Goal: Task Accomplishment & Management: Manage account settings

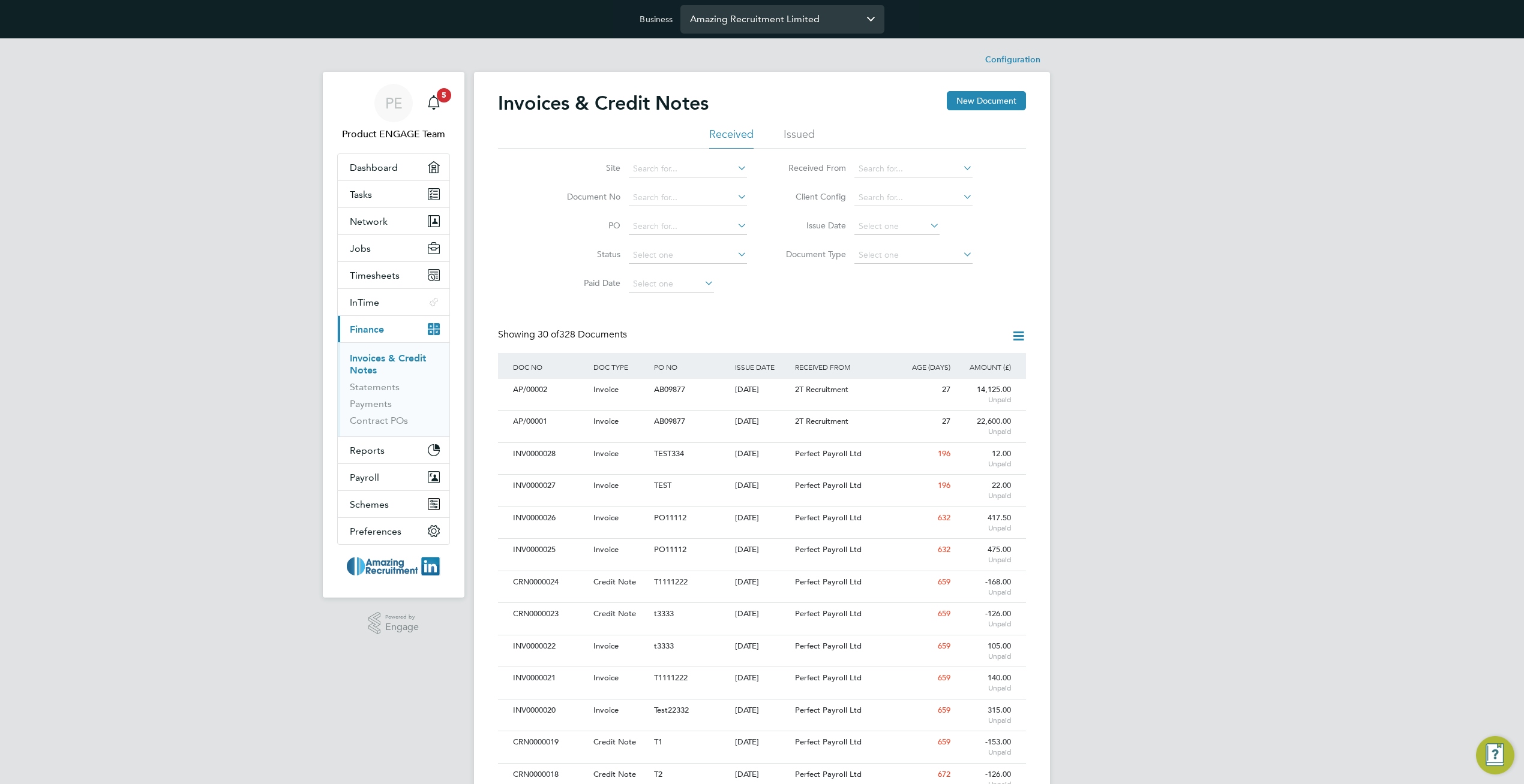
click at [785, 22] on input "Amazing Recruitment Limited" at bounding box center [782, 18] width 204 height 28
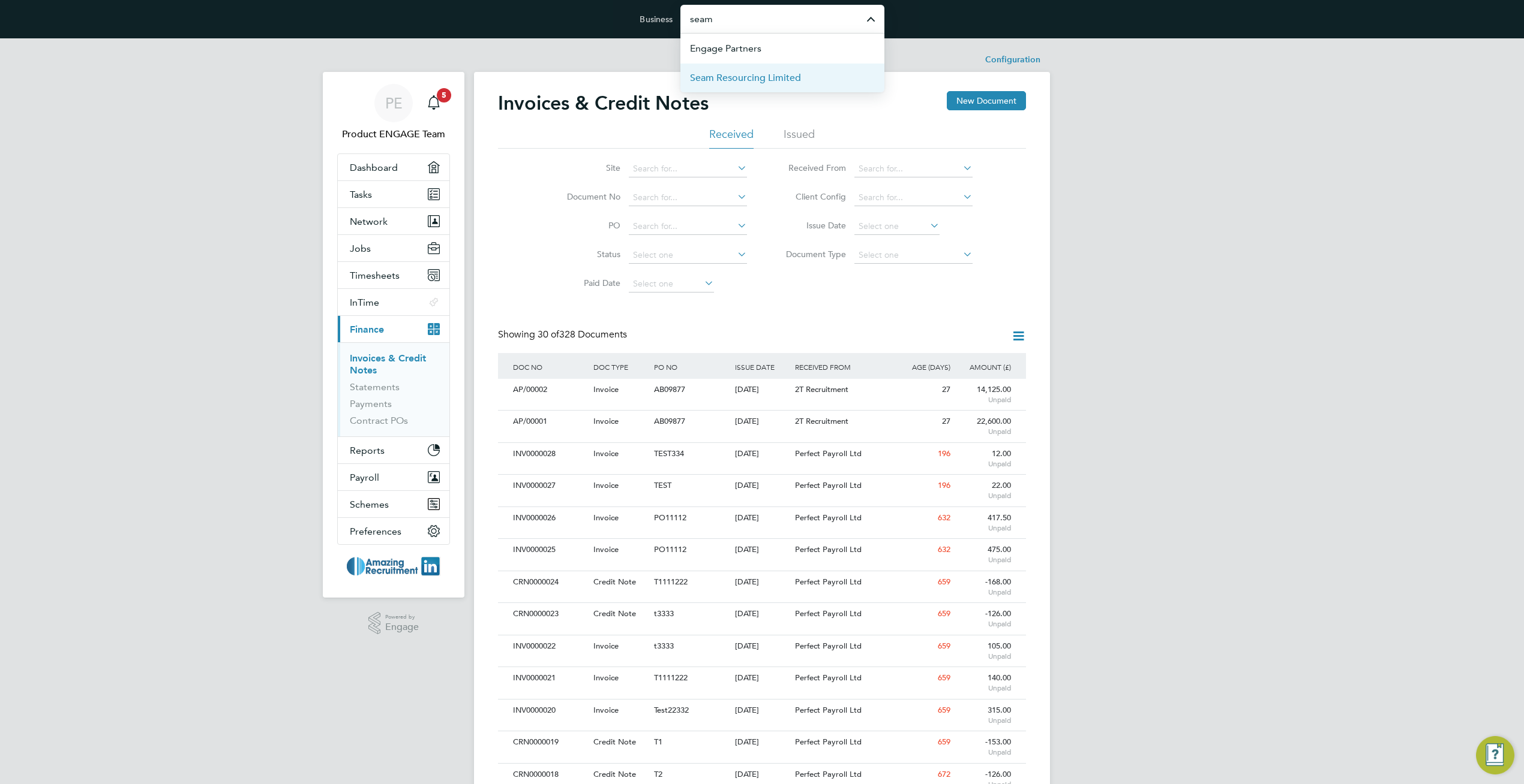
click at [754, 84] on span "Seam Resourcing Limited" at bounding box center [745, 78] width 111 height 15
type input "Seam Resourcing Limited"
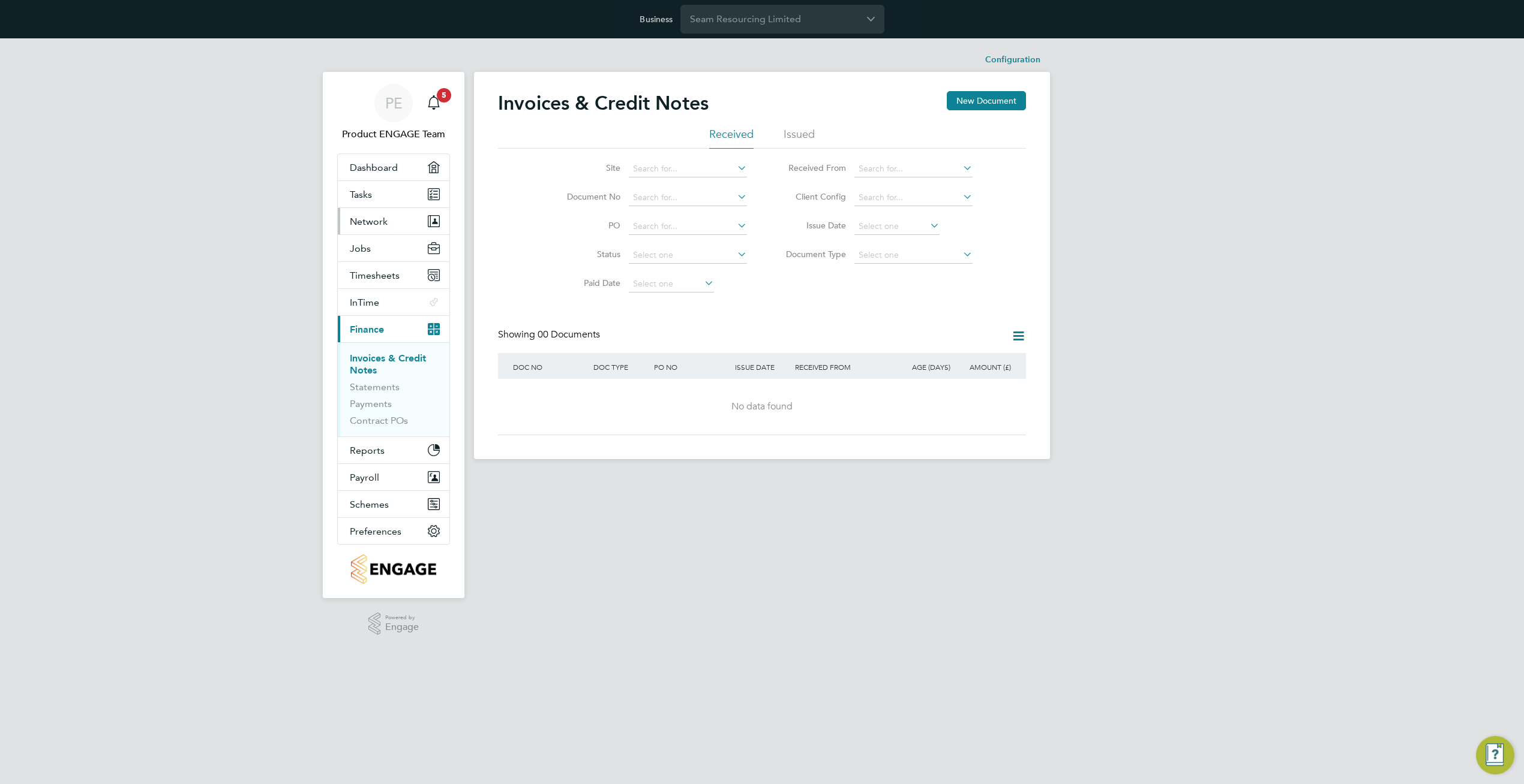
click at [393, 215] on button "Network" at bounding box center [394, 221] width 111 height 26
click at [372, 270] on link "Businesses" at bounding box center [373, 267] width 46 height 12
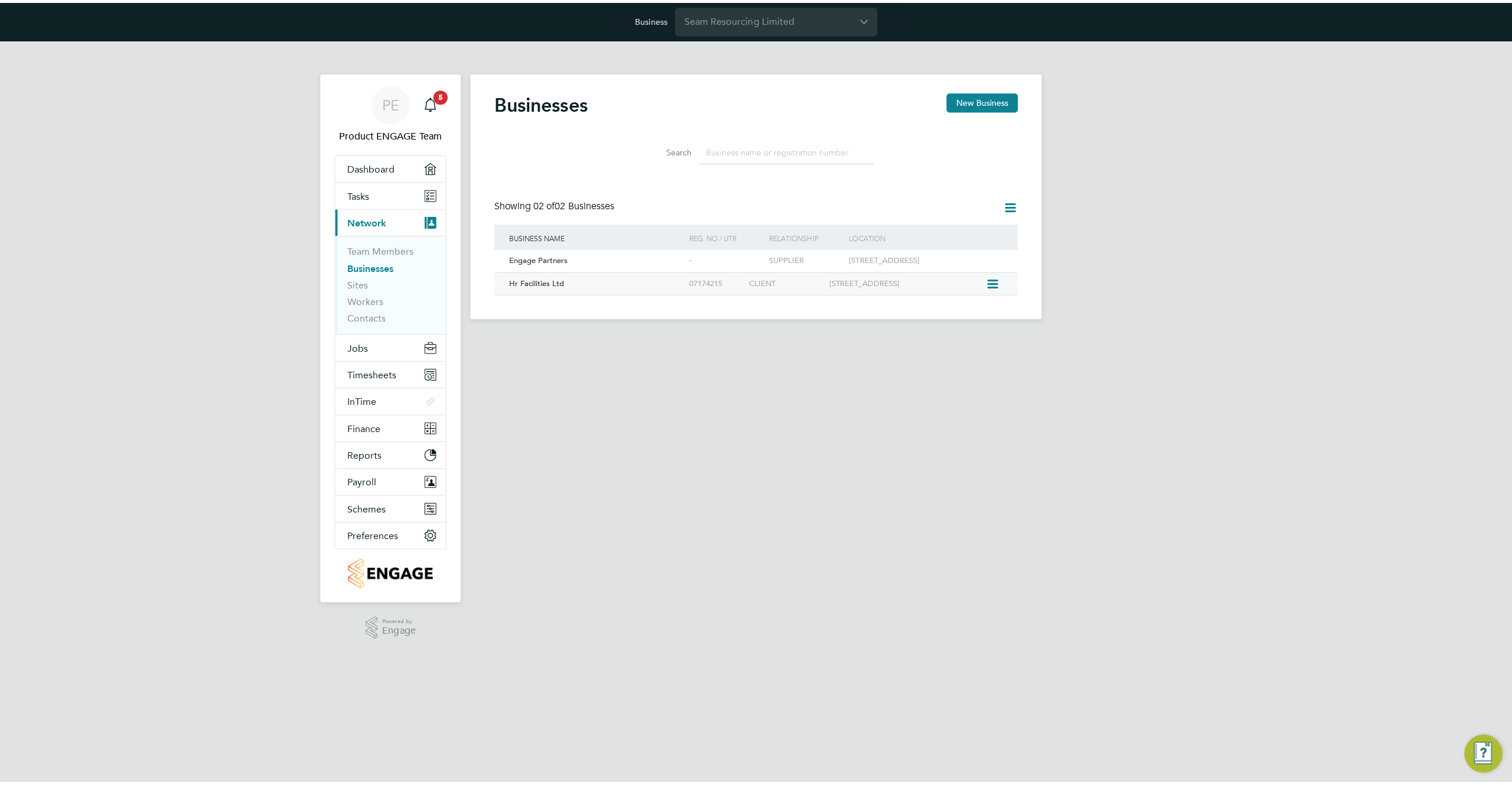
scroll to position [22, 179]
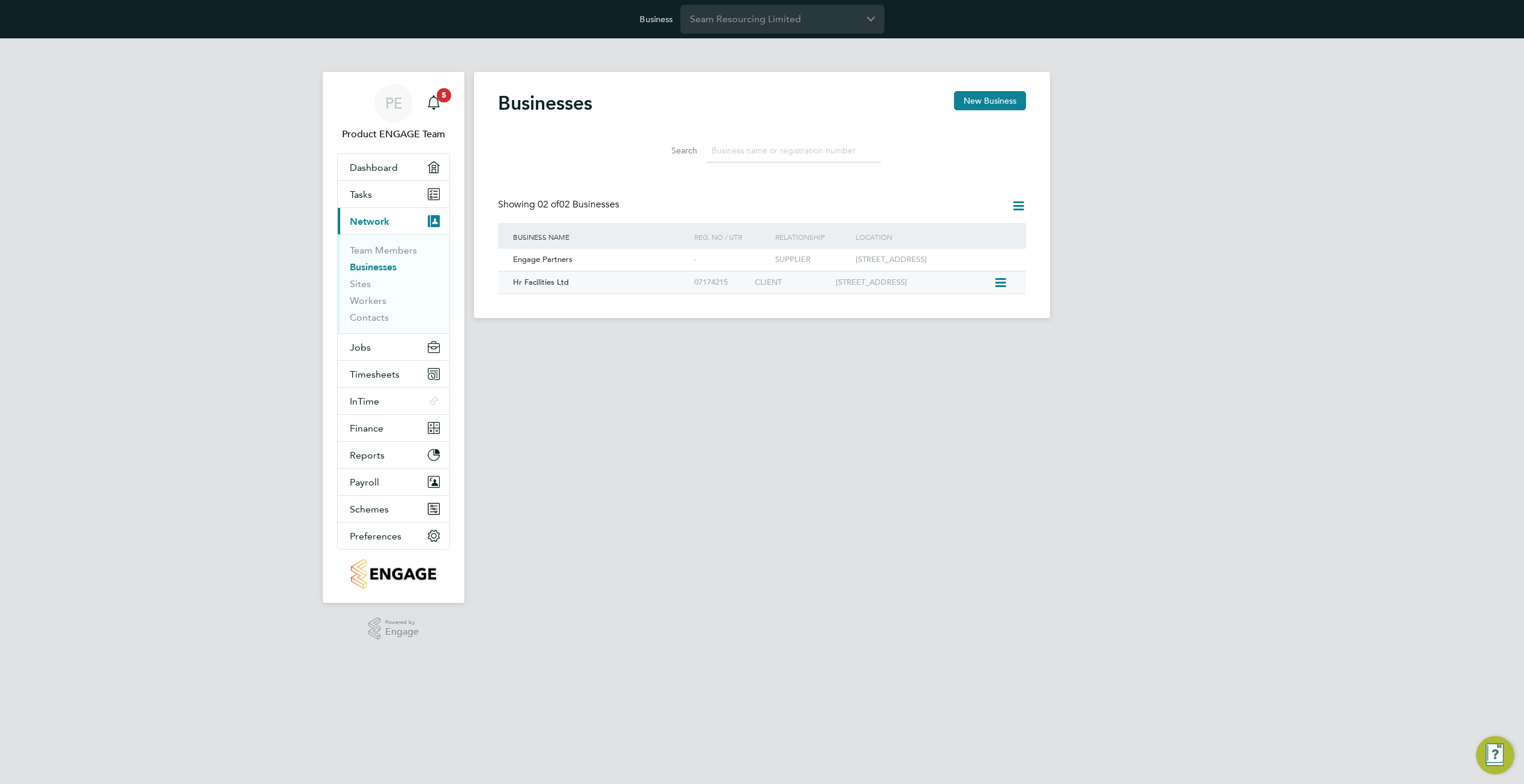
click at [691, 294] on div "07174215" at bounding box center [721, 282] width 61 height 22
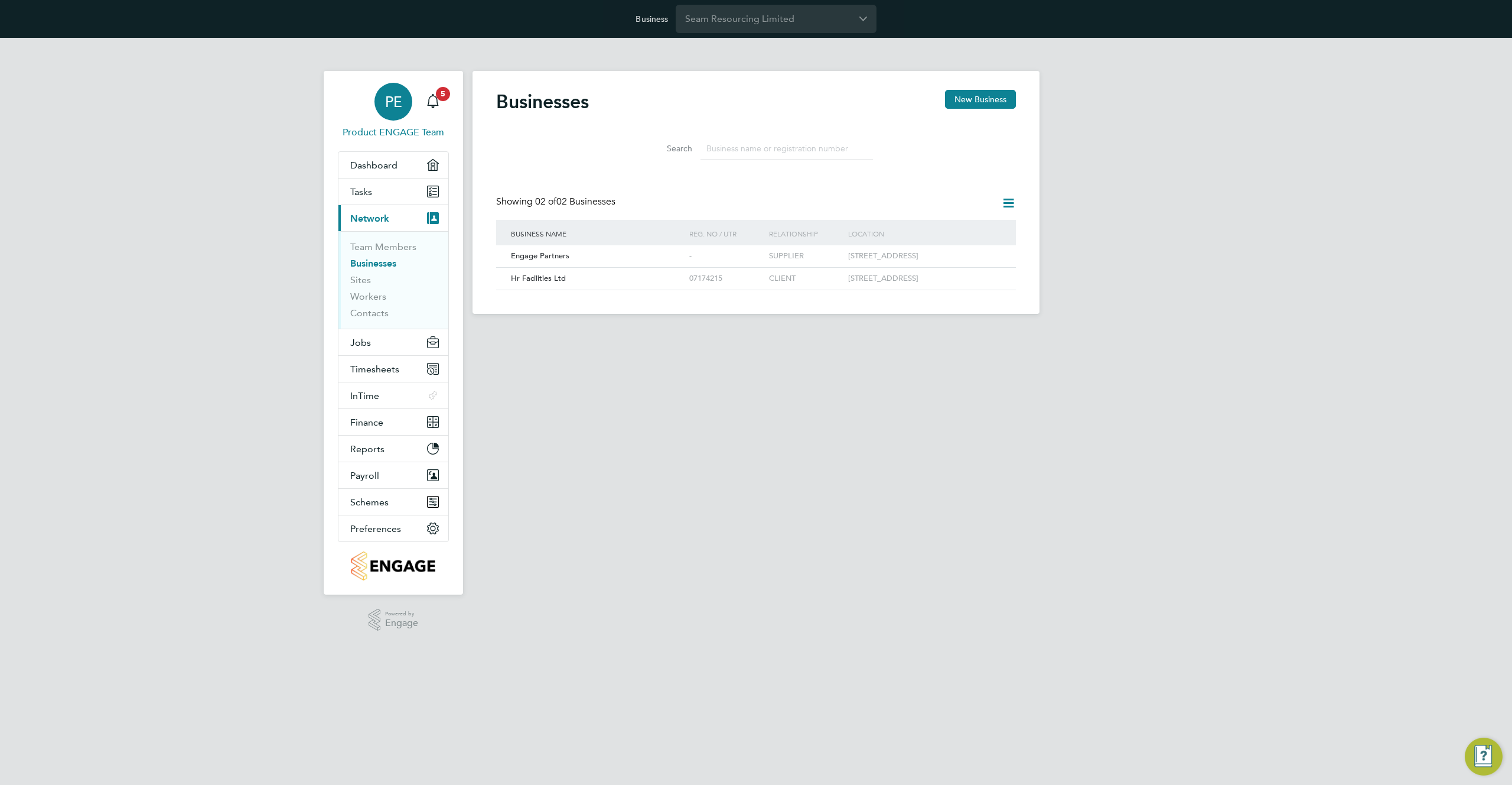
click at [385, 109] on span "PE" at bounding box center [393, 101] width 17 height 15
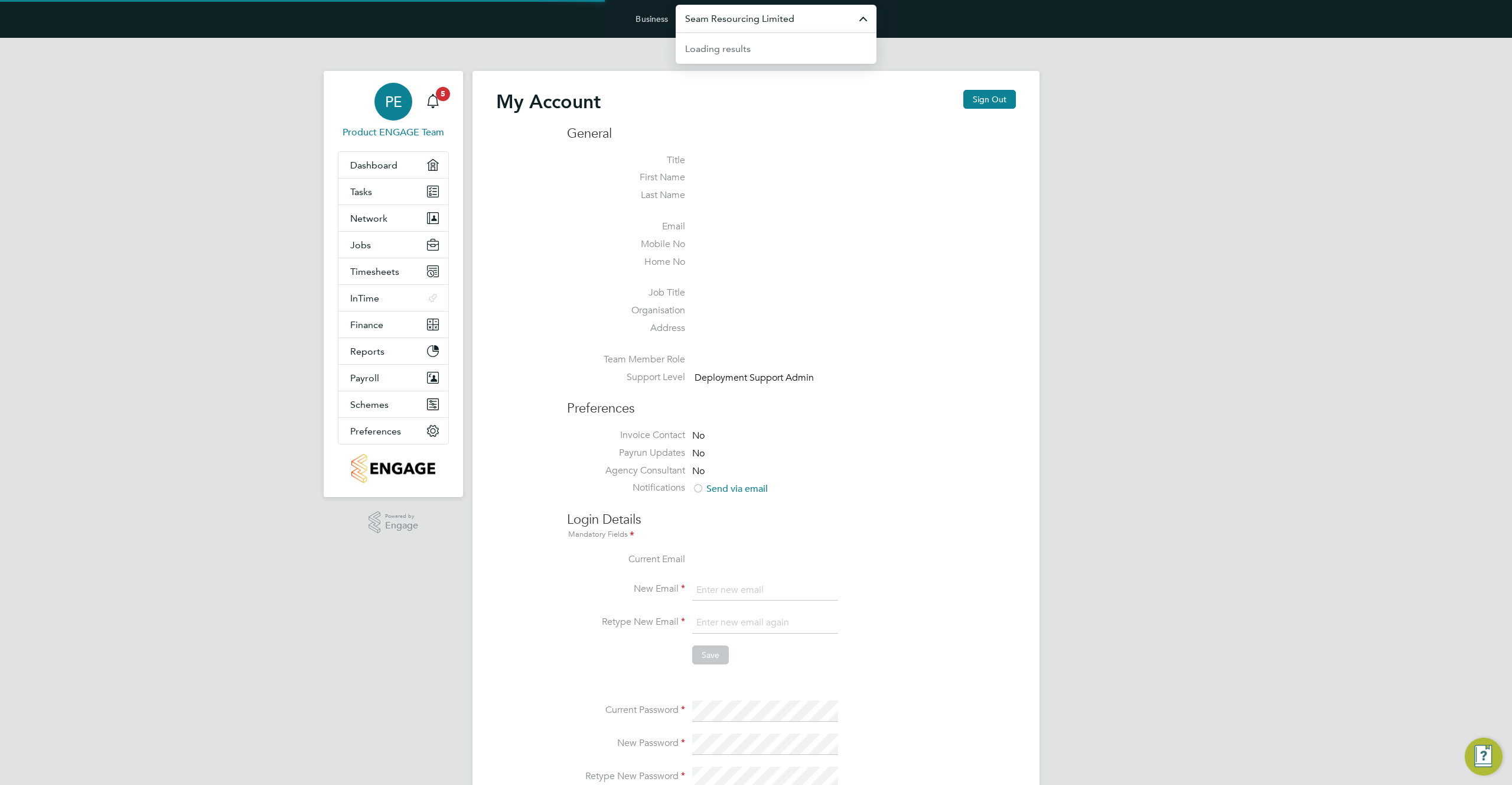
click at [740, 22] on input "Seam Resourcing Limited" at bounding box center [776, 18] width 201 height 28
type input "support@engagetech.com"
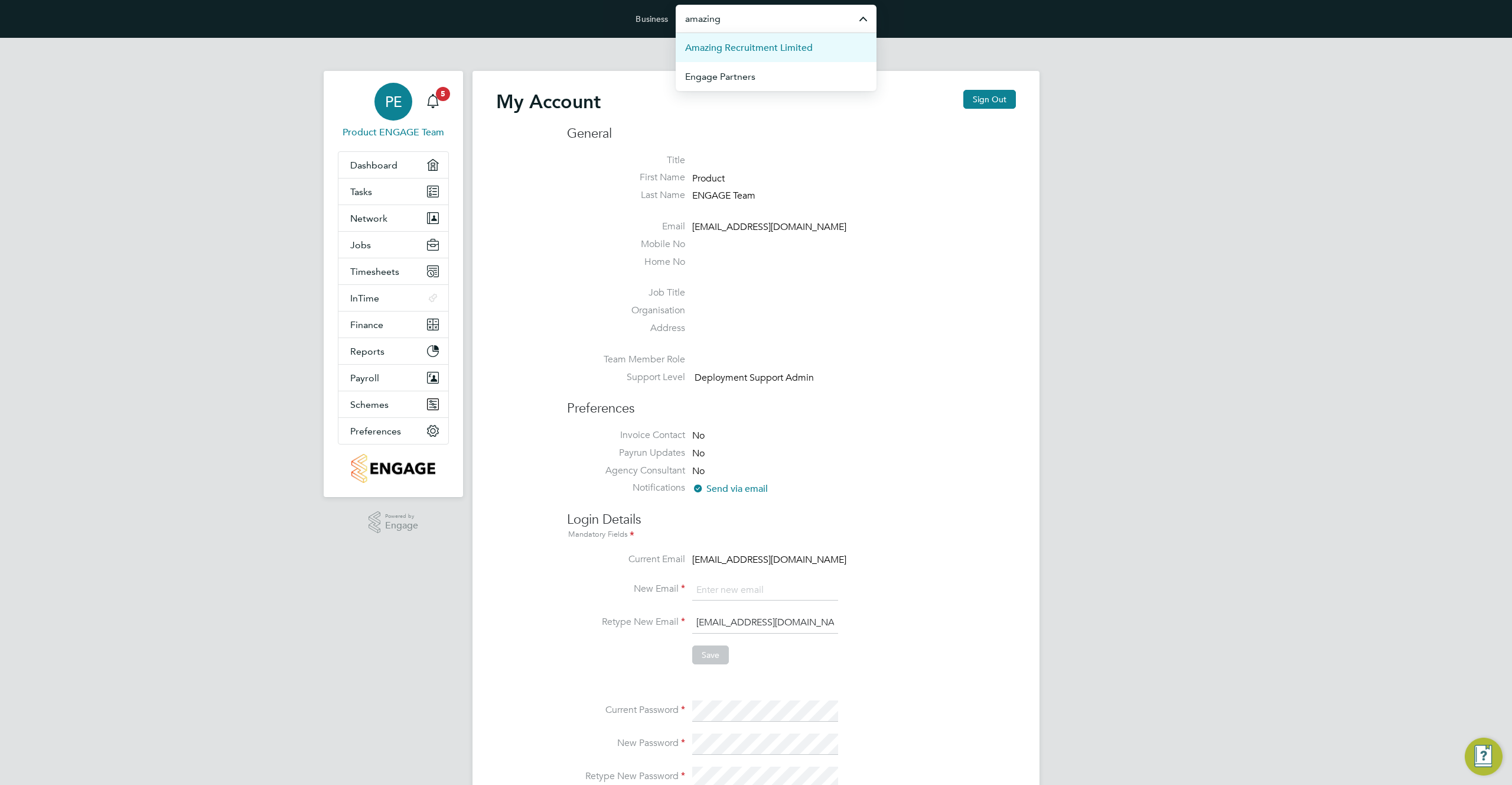
click at [748, 48] on span "Amazing Recruitment Limited" at bounding box center [749, 48] width 127 height 14
type input "Amazing Recruitment Limited"
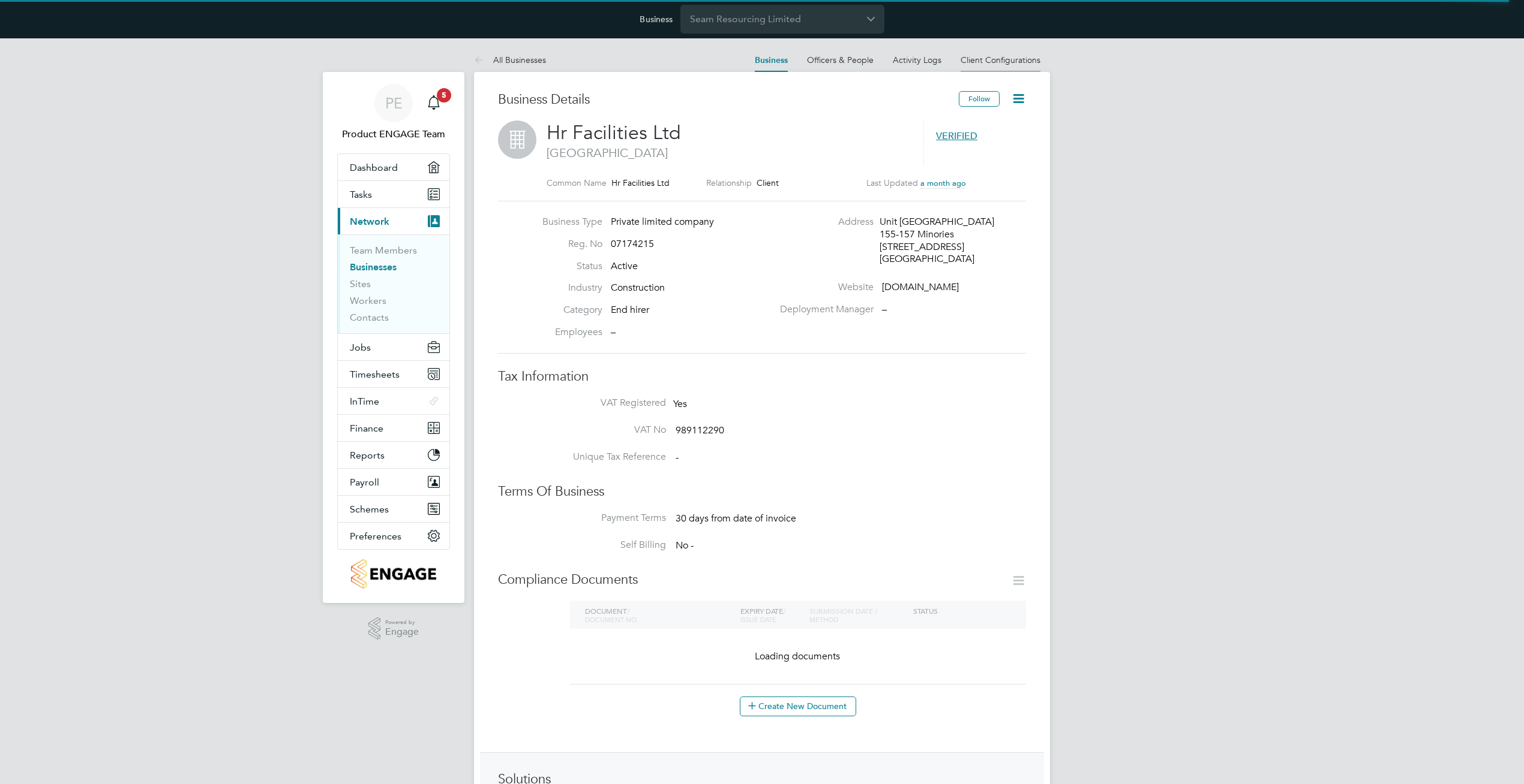
click at [1013, 59] on link "Client Configurations" at bounding box center [1000, 60] width 80 height 11
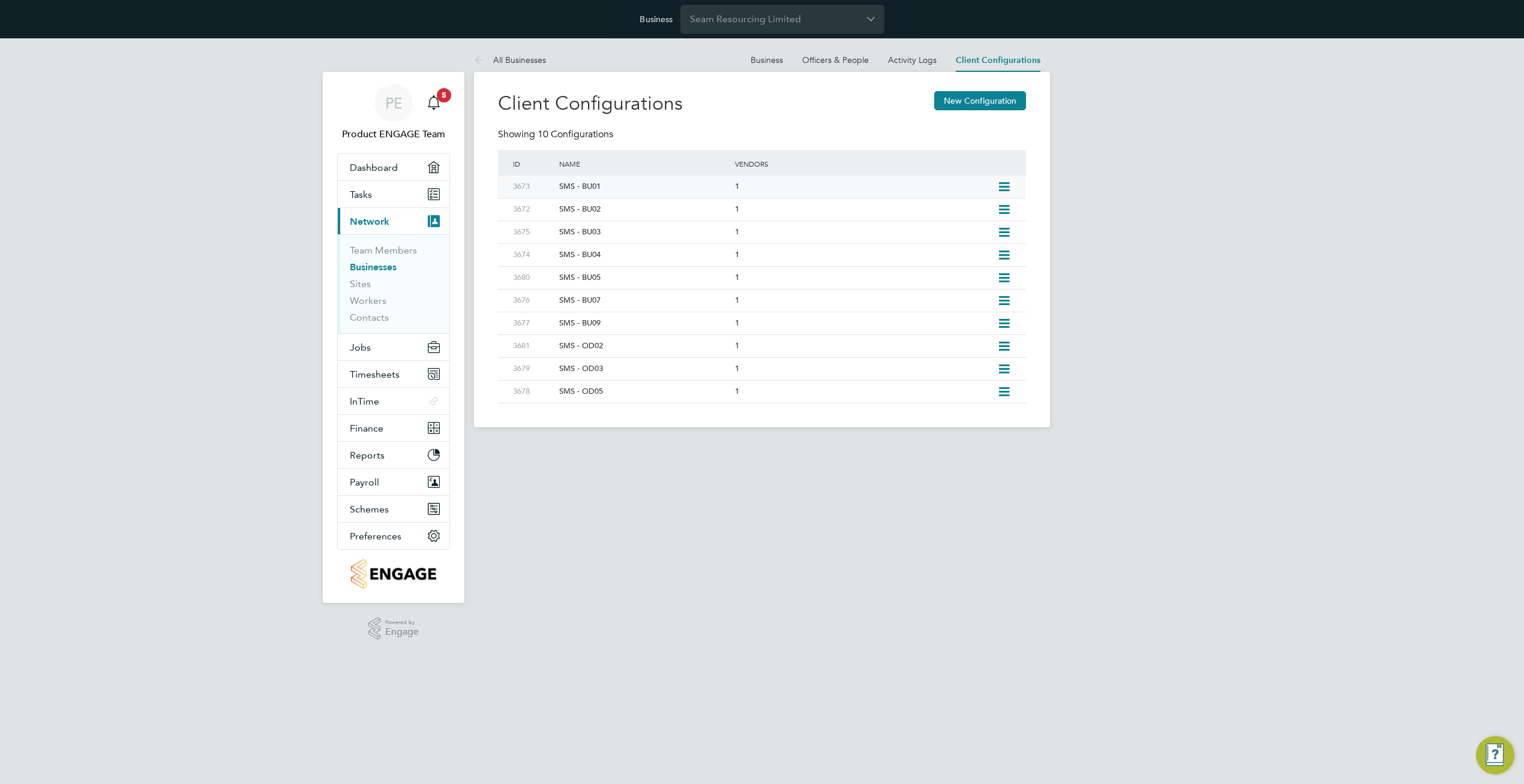
click at [1000, 185] on icon at bounding box center [1004, 187] width 15 height 10
click at [966, 215] on li "Edit Client Configuration" at bounding box center [949, 213] width 119 height 16
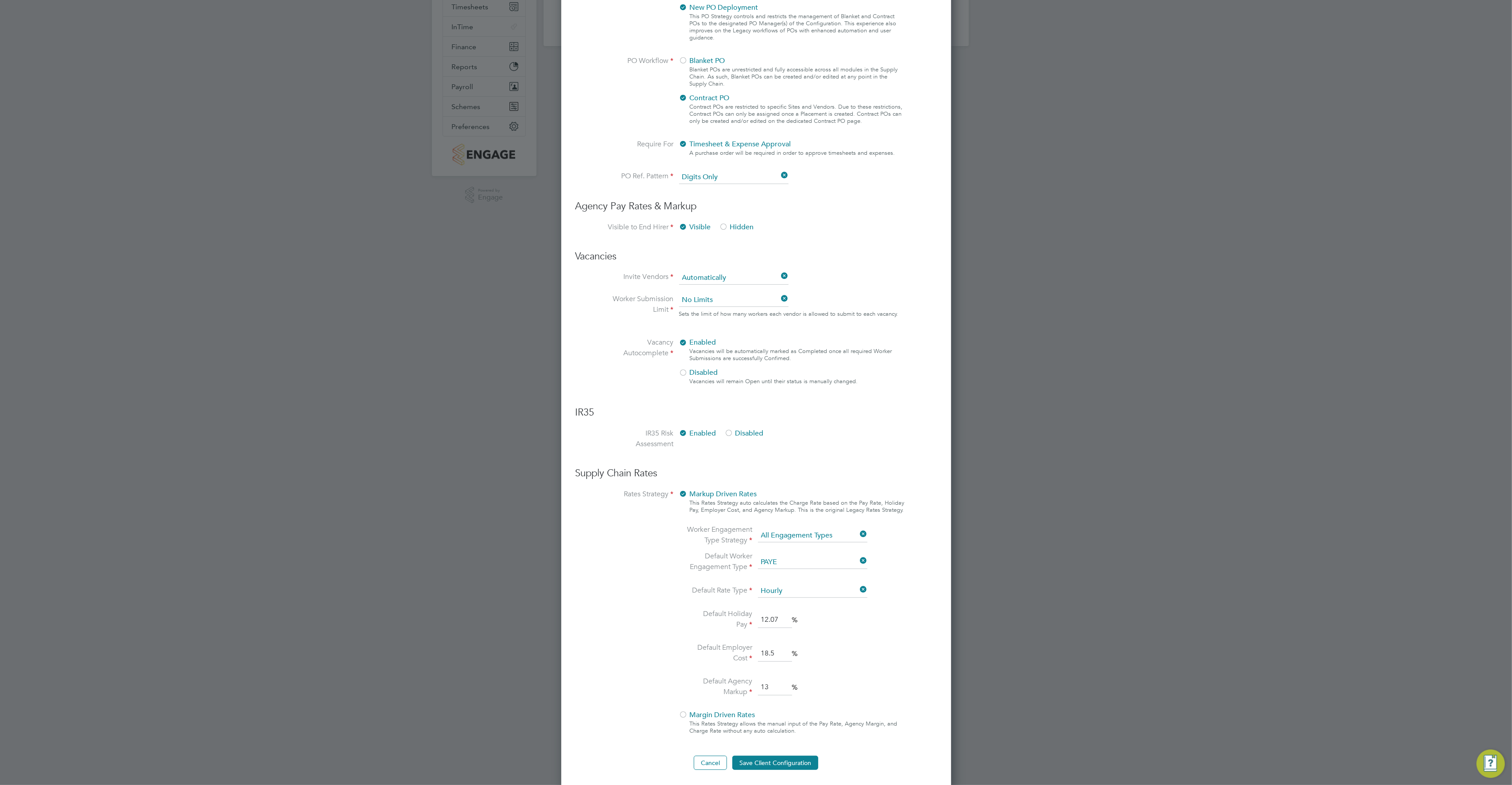
scroll to position [32, 298]
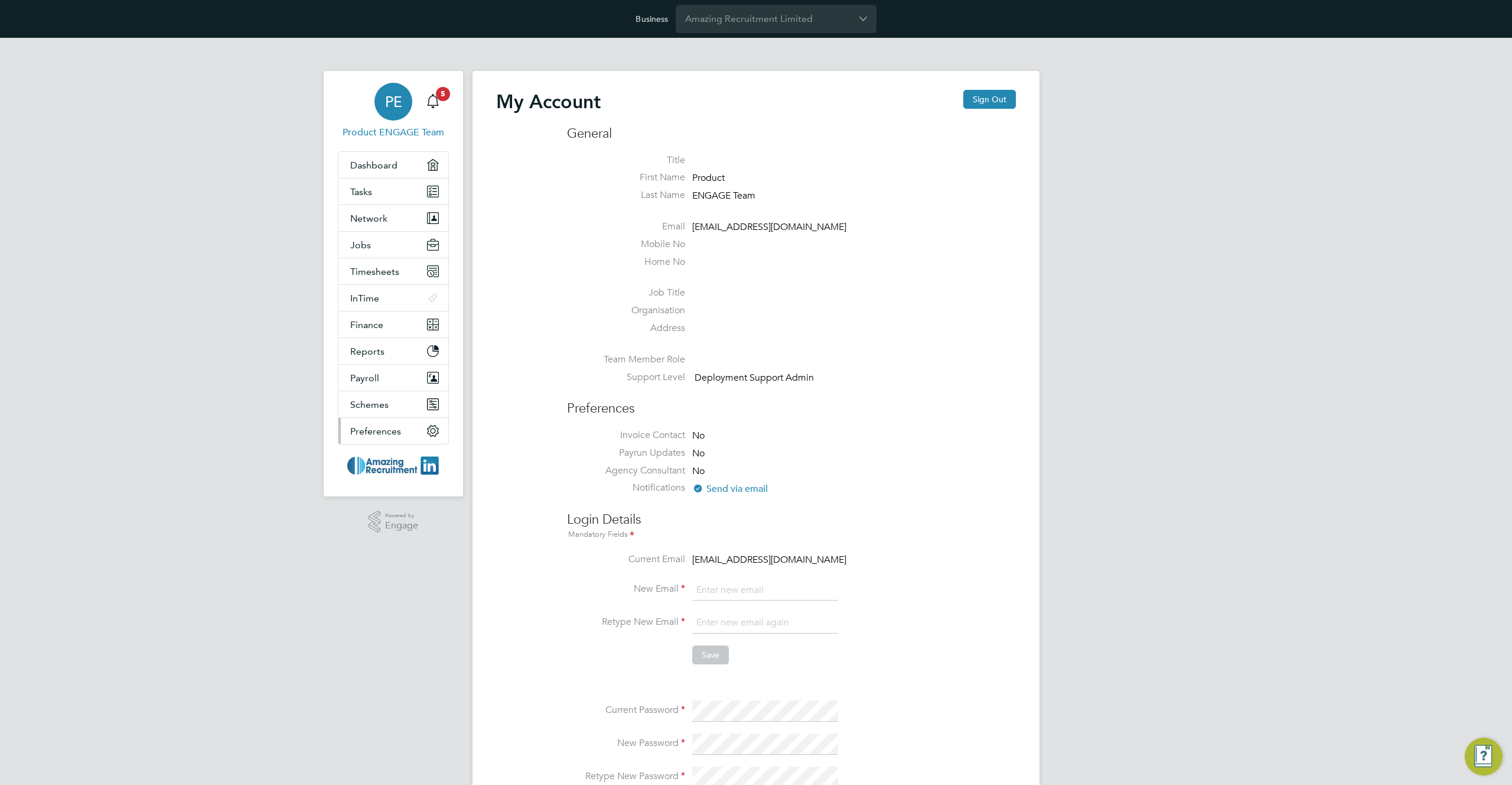
type input "[EMAIL_ADDRESS][DOMAIN_NAME]"
click at [377, 432] on span "Preferences" at bounding box center [375, 431] width 51 height 12
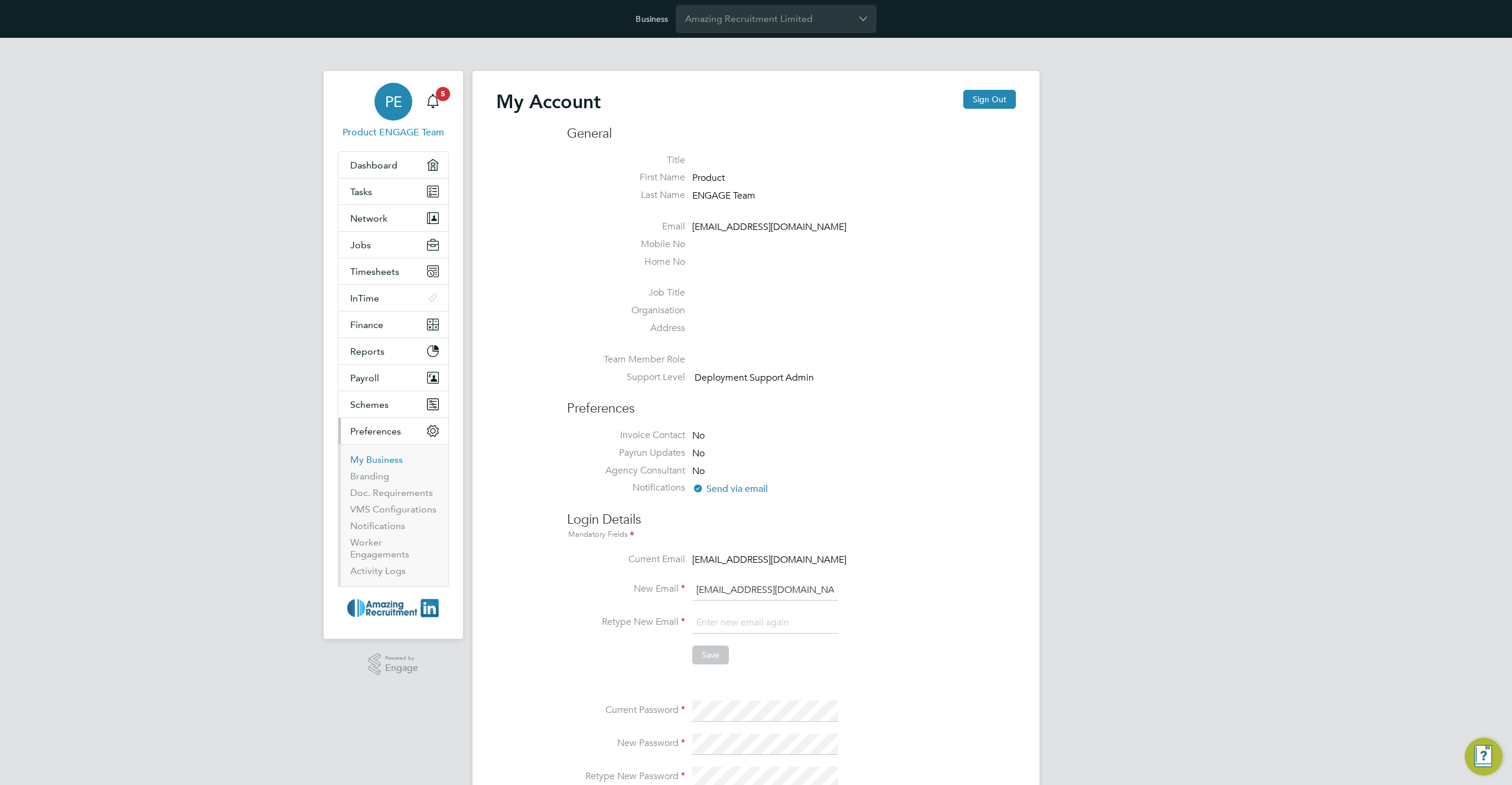
click at [378, 458] on link "My Business" at bounding box center [376, 459] width 53 height 12
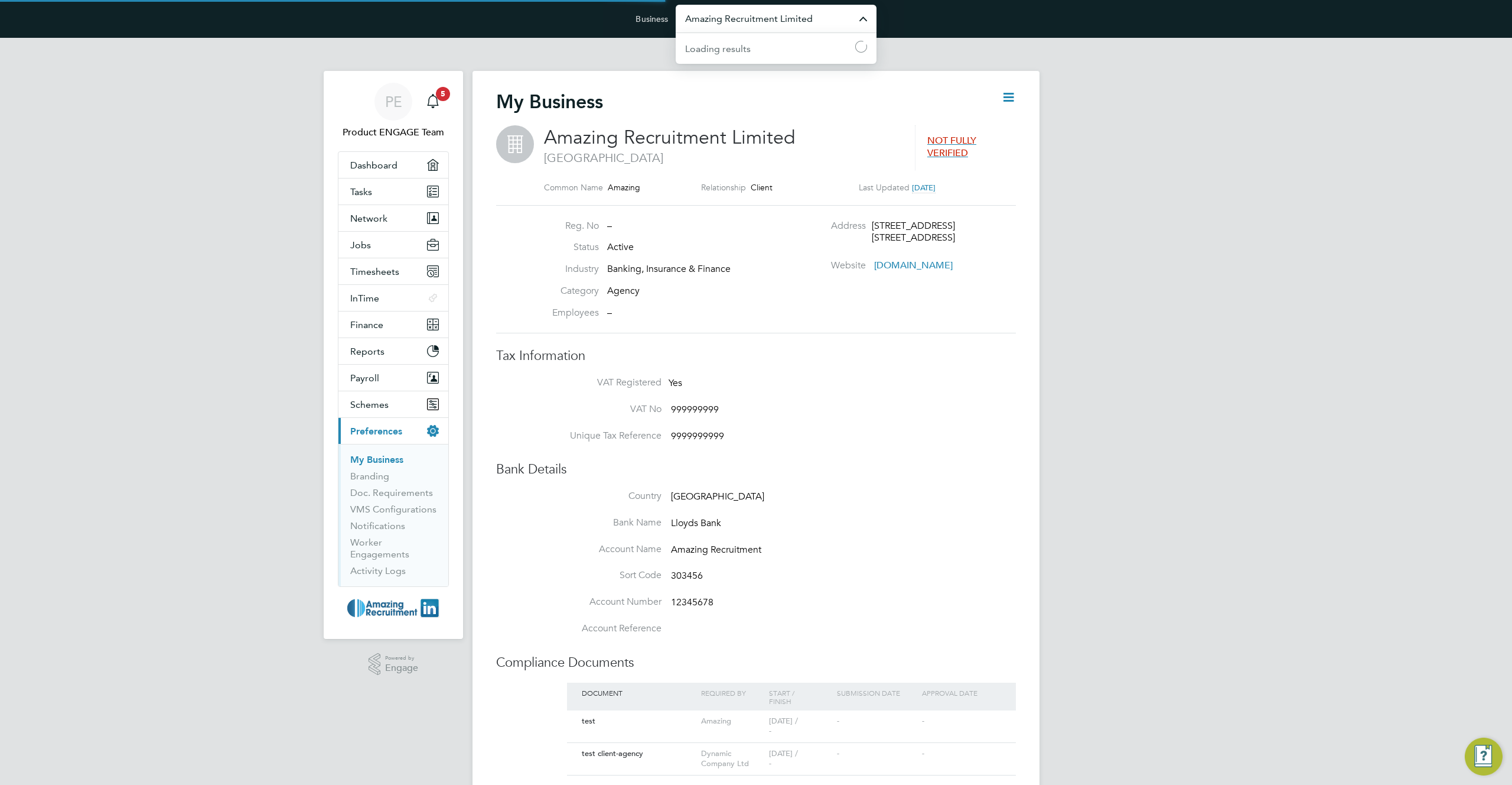
click at [738, 22] on input "Amazing Recruitment Limited" at bounding box center [776, 18] width 201 height 28
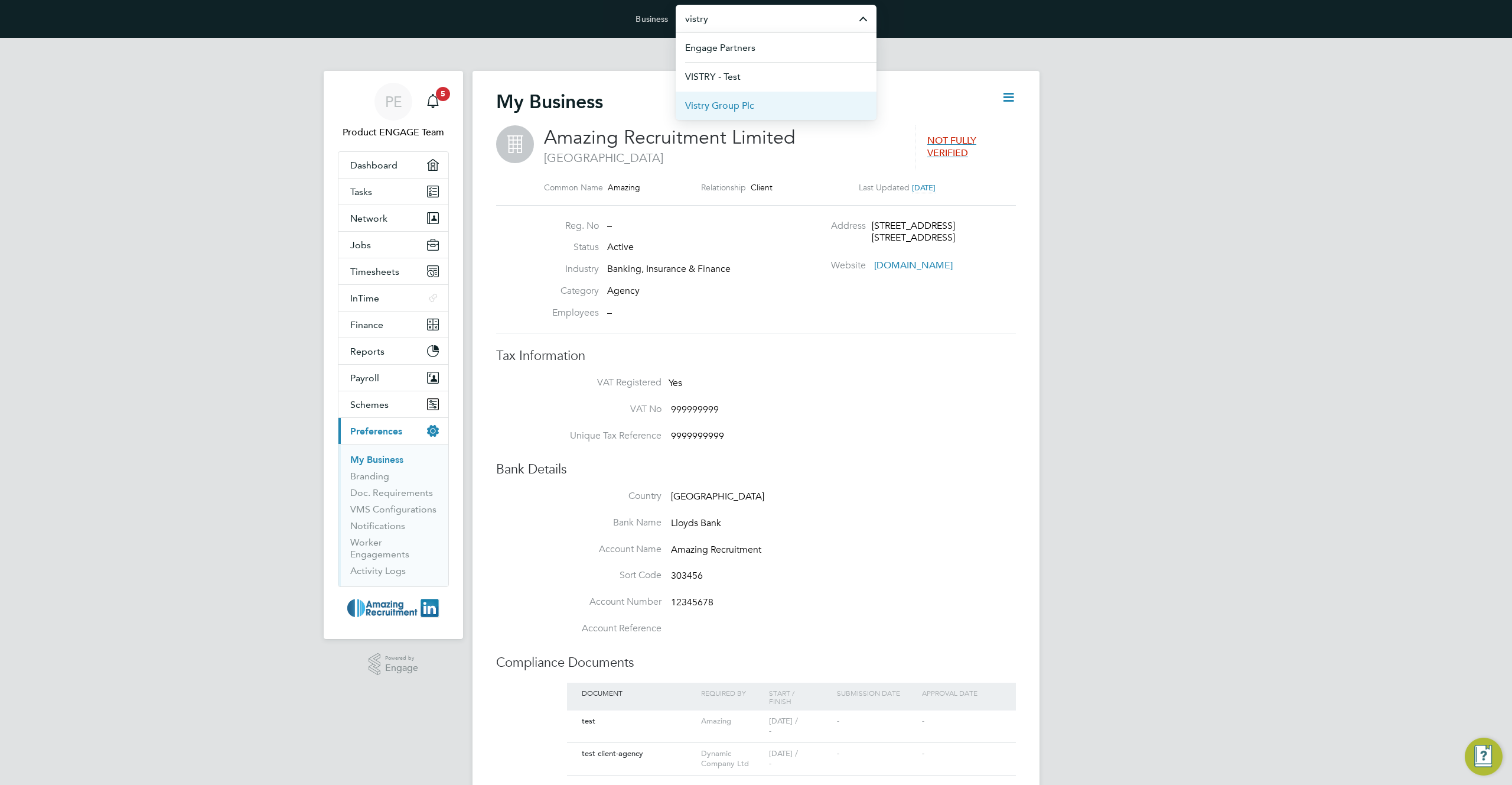
click at [718, 109] on span "Vistry Group Plc" at bounding box center [719, 106] width 69 height 14
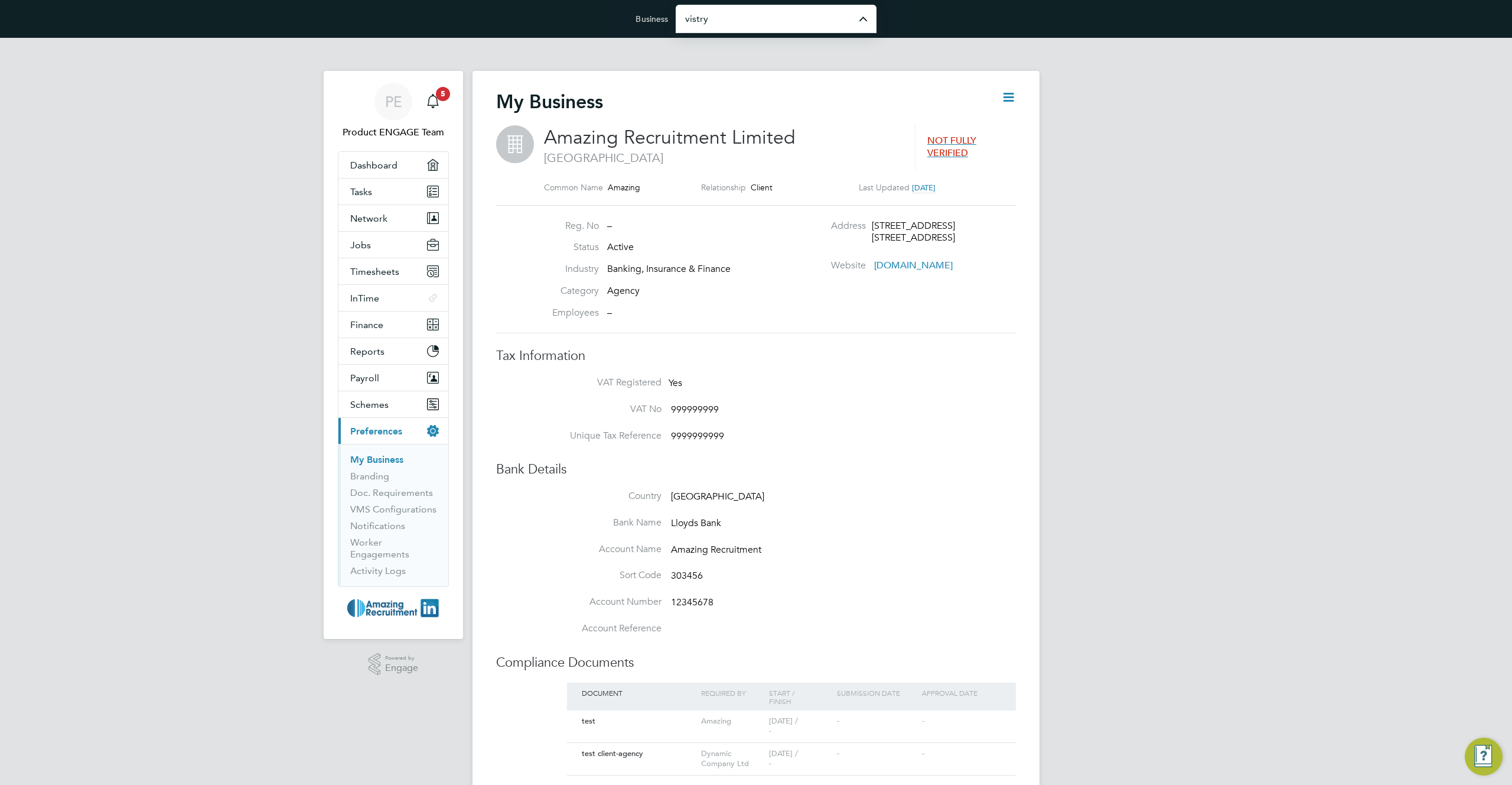
type input "Vistry Group Plc"
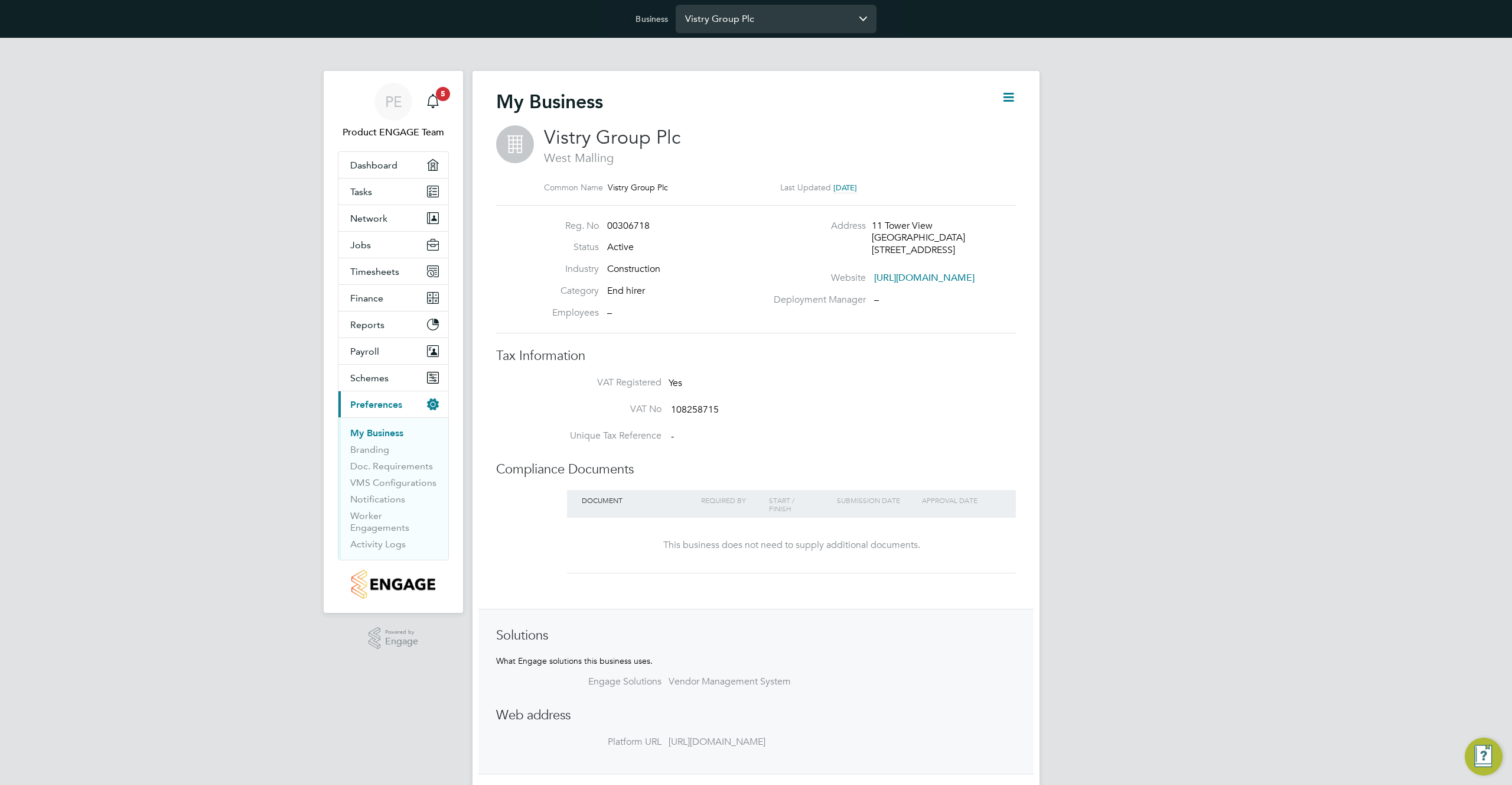
click at [770, 16] on input "Vistry Group Plc" at bounding box center [776, 18] width 201 height 28
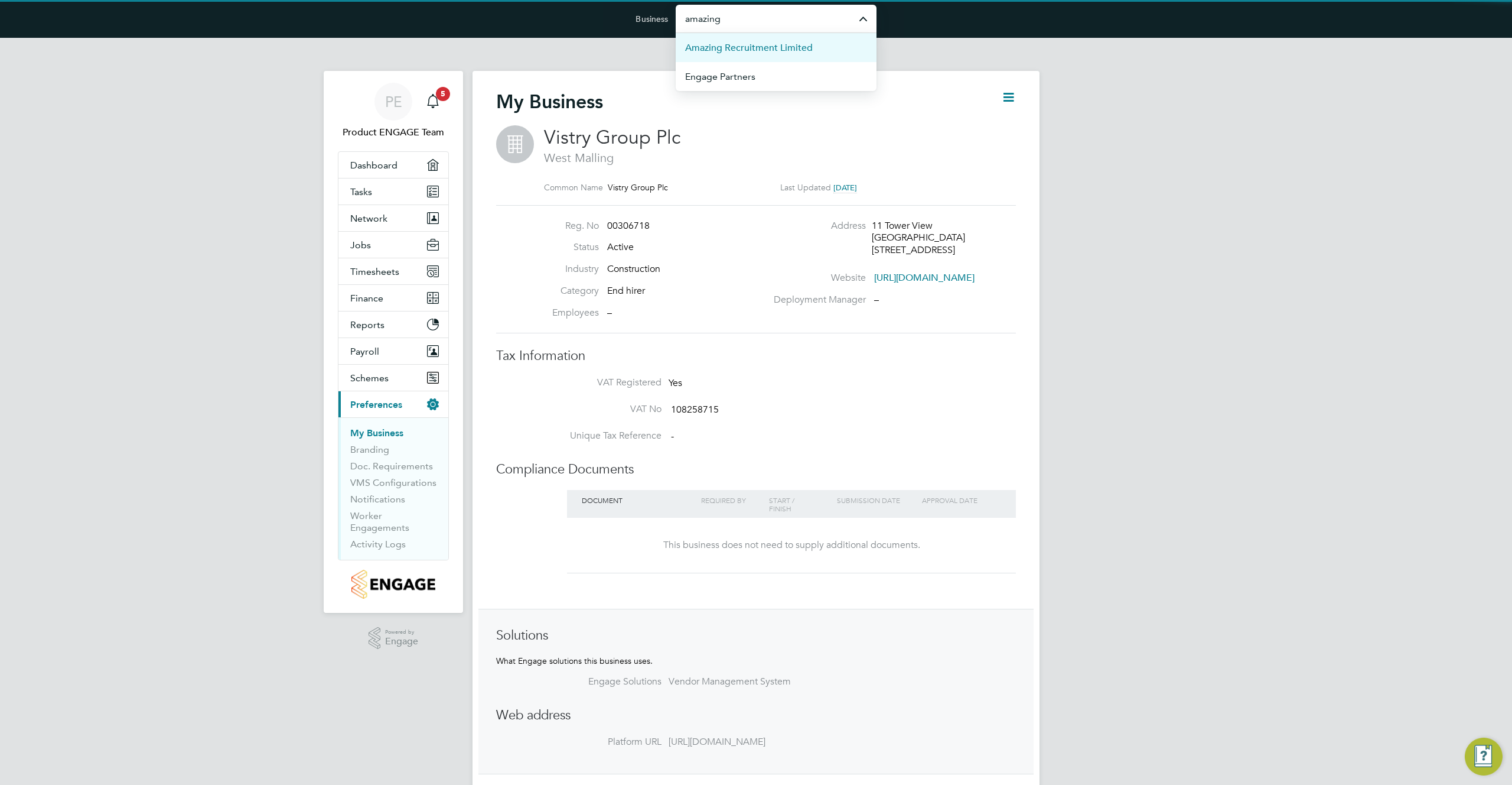
click at [793, 47] on span "Amazing Recruitment Limited" at bounding box center [749, 48] width 127 height 14
type input "Amazing Recruitment Limited"
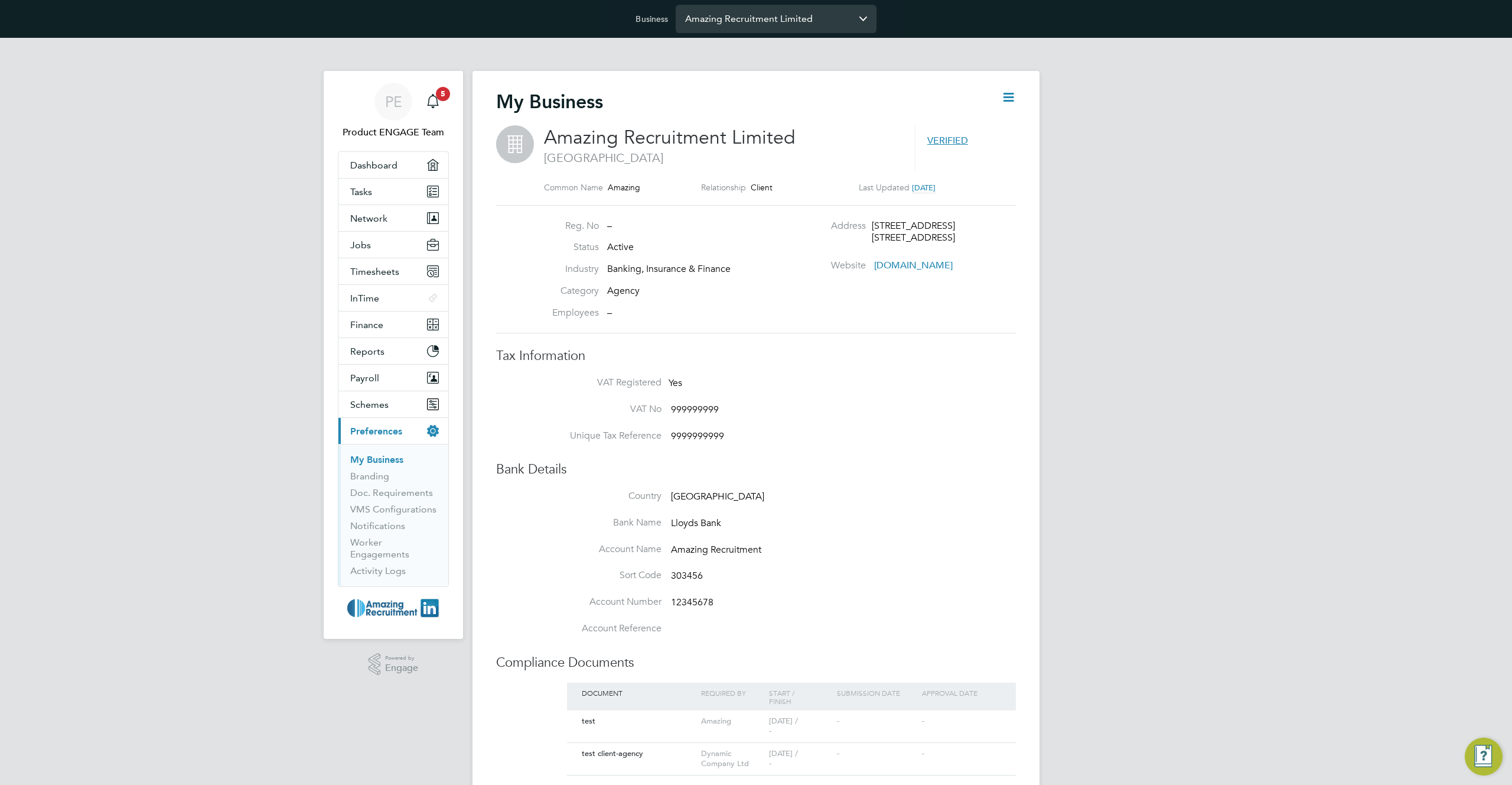
click at [774, 22] on input "Amazing Recruitment Limited" at bounding box center [776, 18] width 201 height 28
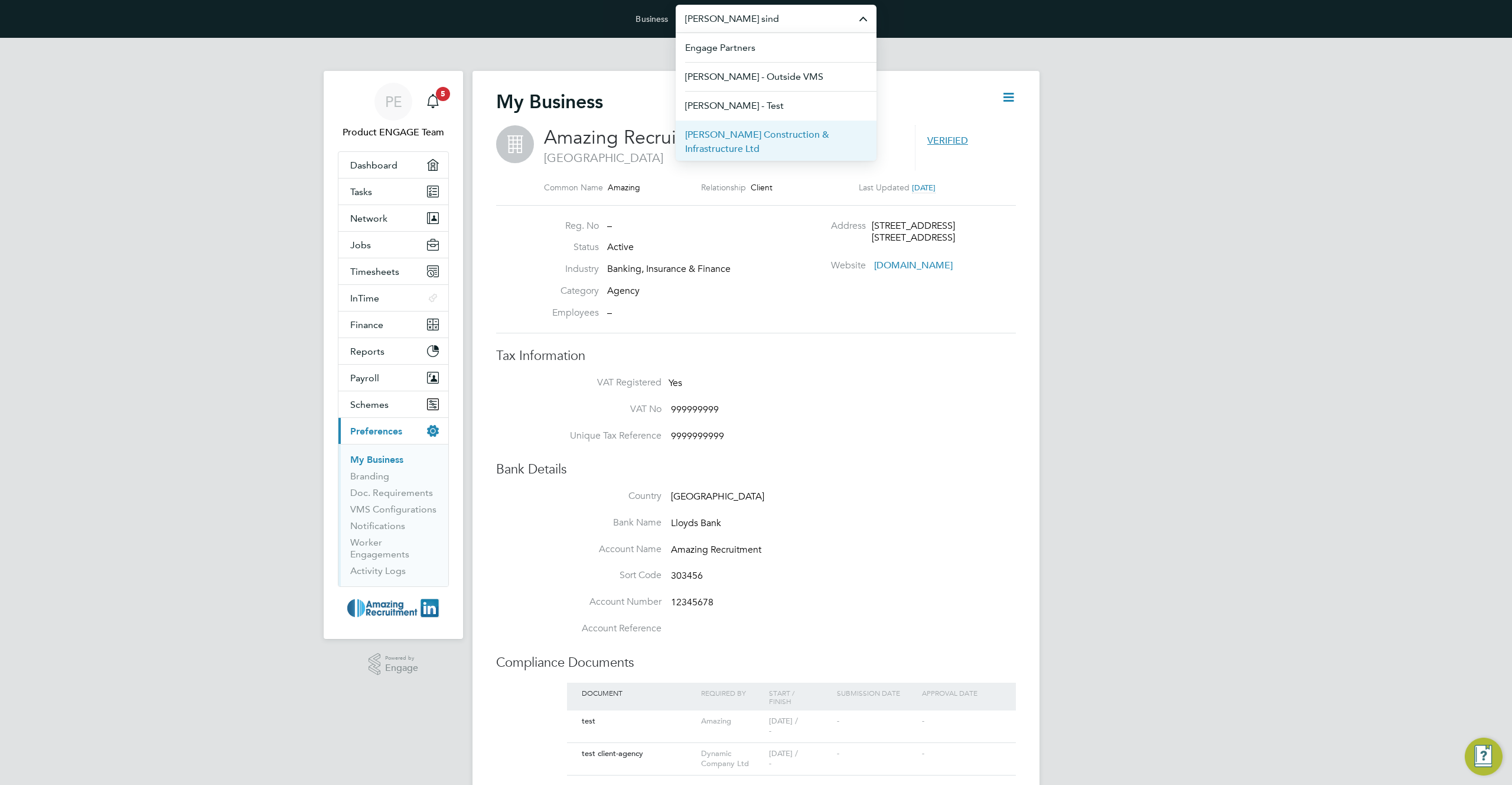
click at [751, 144] on span "[PERSON_NAME] Construction & Infrastructure Ltd" at bounding box center [776, 142] width 182 height 29
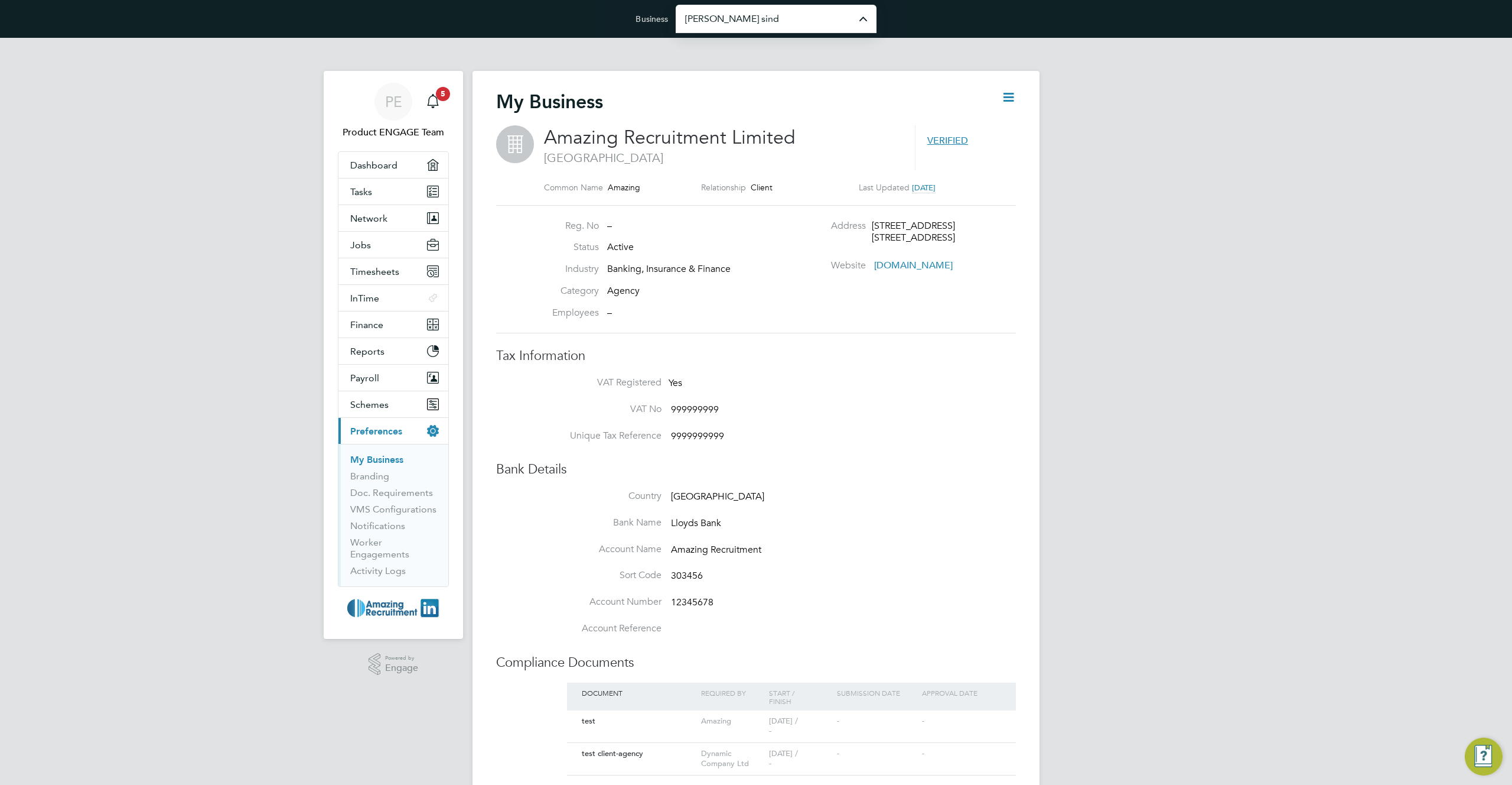
type input "[PERSON_NAME] Construction & Infrastructure Ltd"
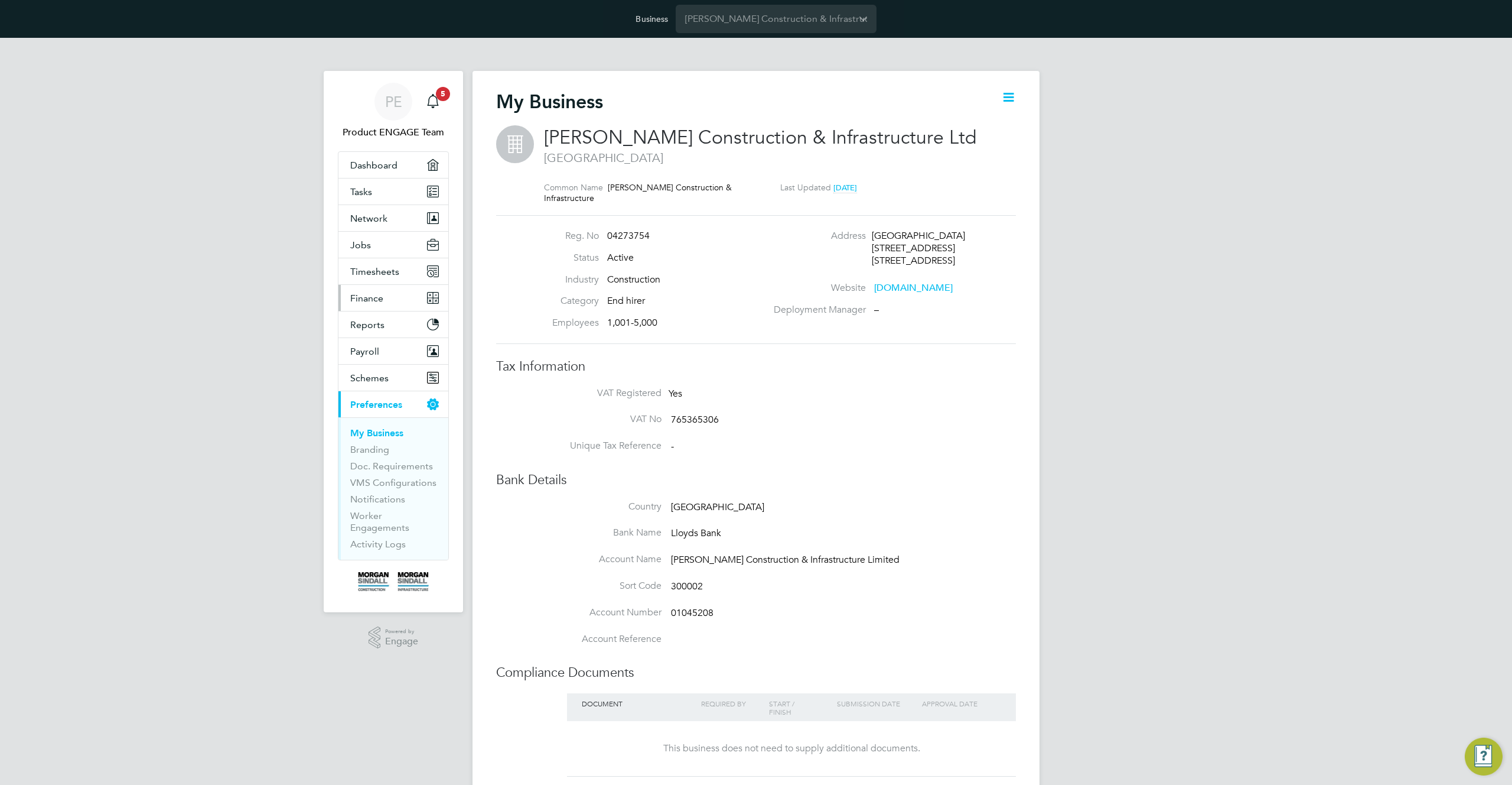
click at [378, 292] on span "Finance" at bounding box center [366, 298] width 33 height 12
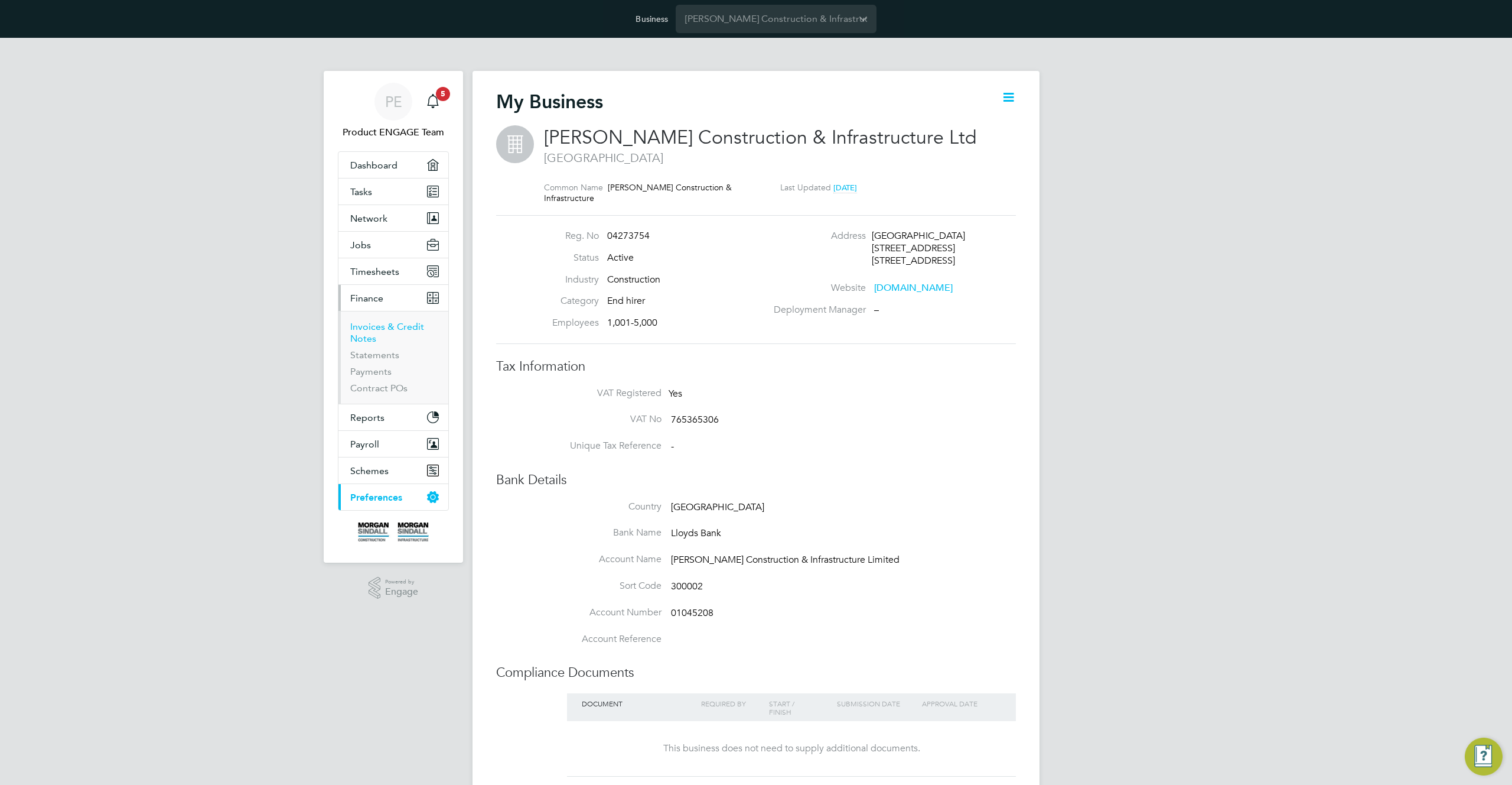
click at [364, 331] on link "Invoices & Credit Notes" at bounding box center [387, 333] width 74 height 23
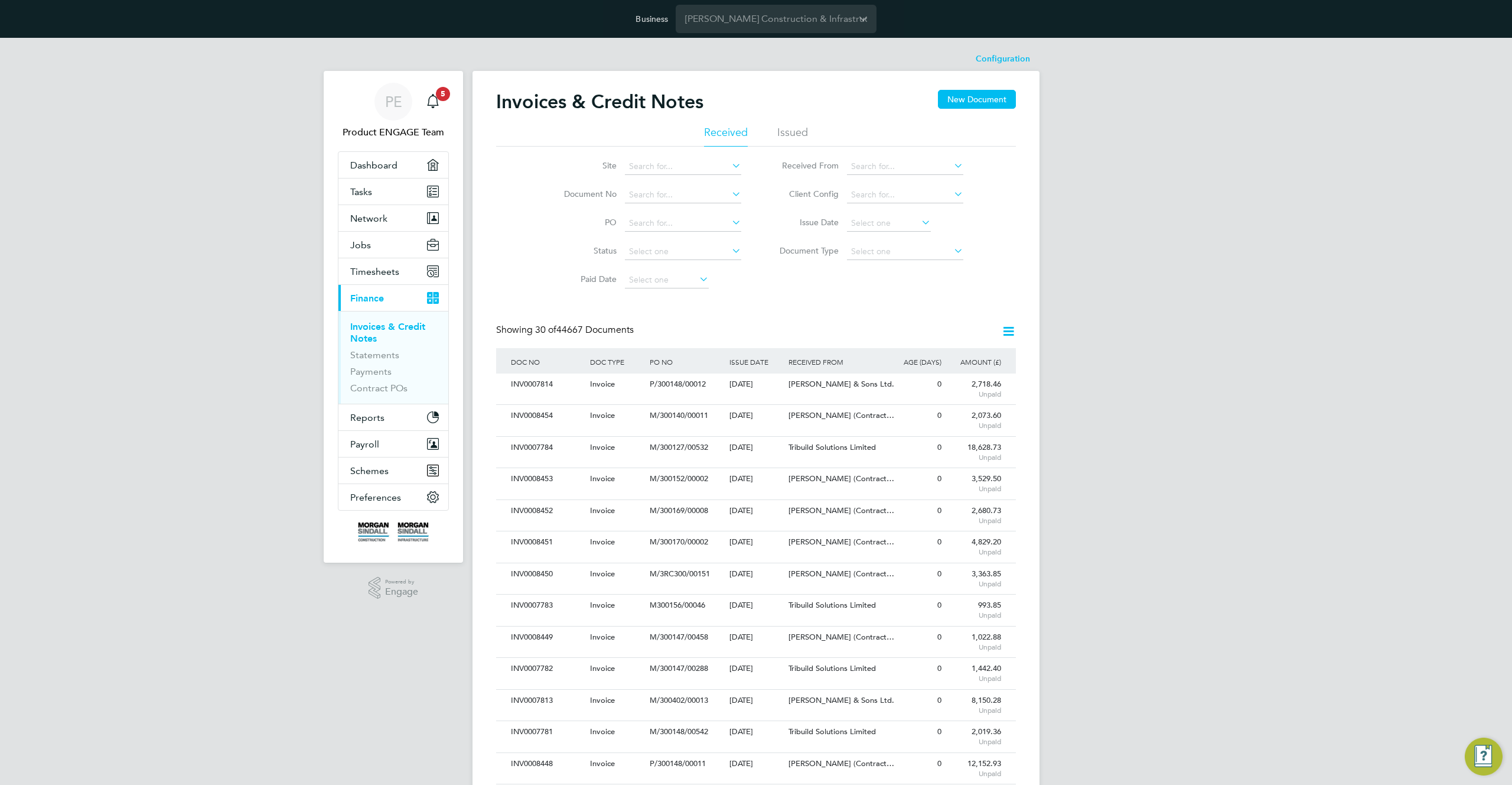
click at [877, 209] on li "Issue Date" at bounding box center [867, 223] width 222 height 29
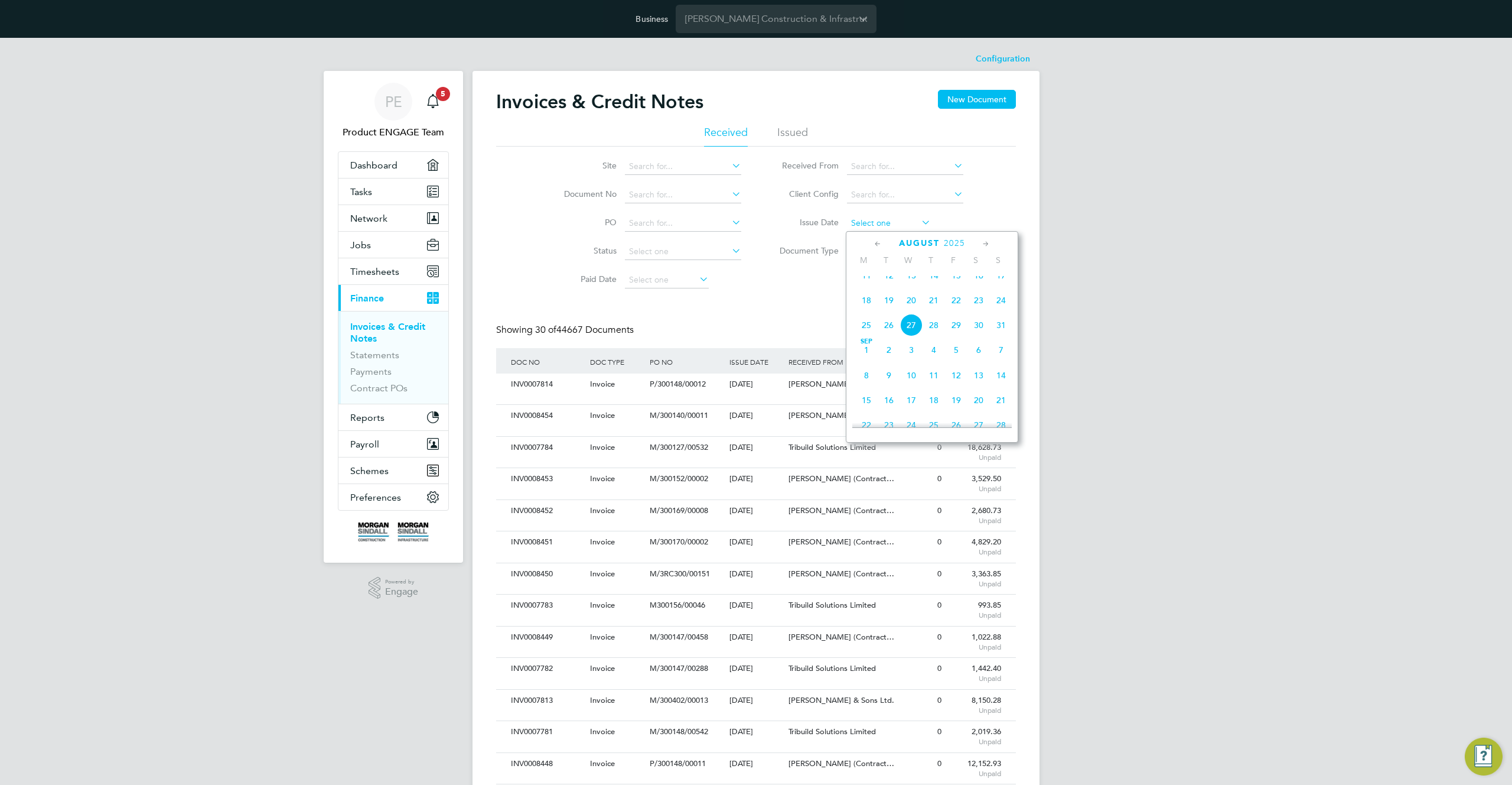
click at [874, 224] on input at bounding box center [889, 223] width 84 height 16
click at [904, 336] on span "27" at bounding box center [911, 325] width 22 height 22
click at [878, 222] on input "[DATE]" at bounding box center [889, 223] width 84 height 16
click at [912, 309] on span "20" at bounding box center [911, 300] width 22 height 22
click at [895, 226] on input "[DATE]" at bounding box center [889, 223] width 84 height 16
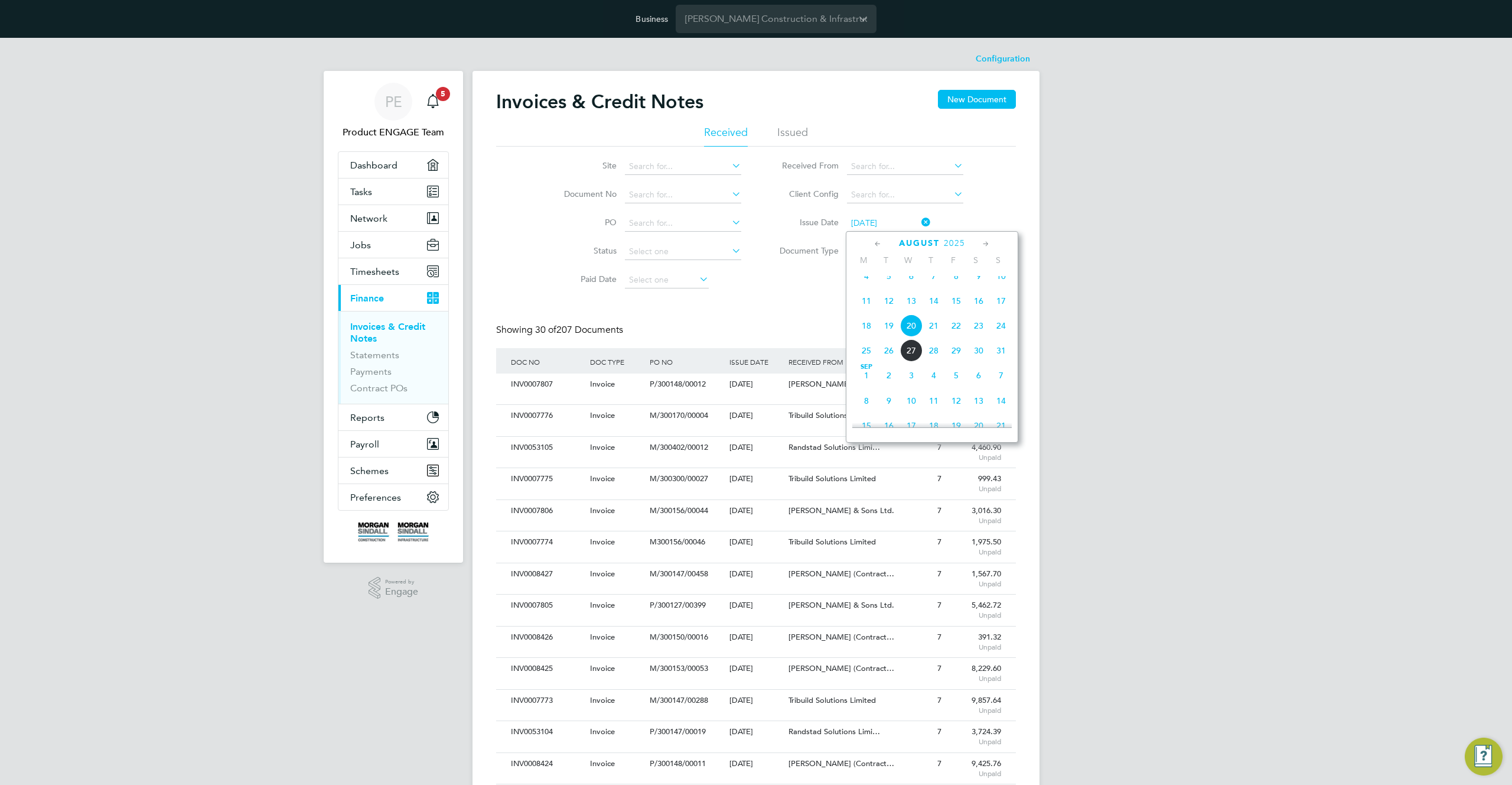
click at [913, 312] on span "13" at bounding box center [911, 301] width 22 height 22
click at [892, 227] on input "[DATE]" at bounding box center [889, 223] width 84 height 16
click at [914, 361] on span "20" at bounding box center [911, 351] width 22 height 22
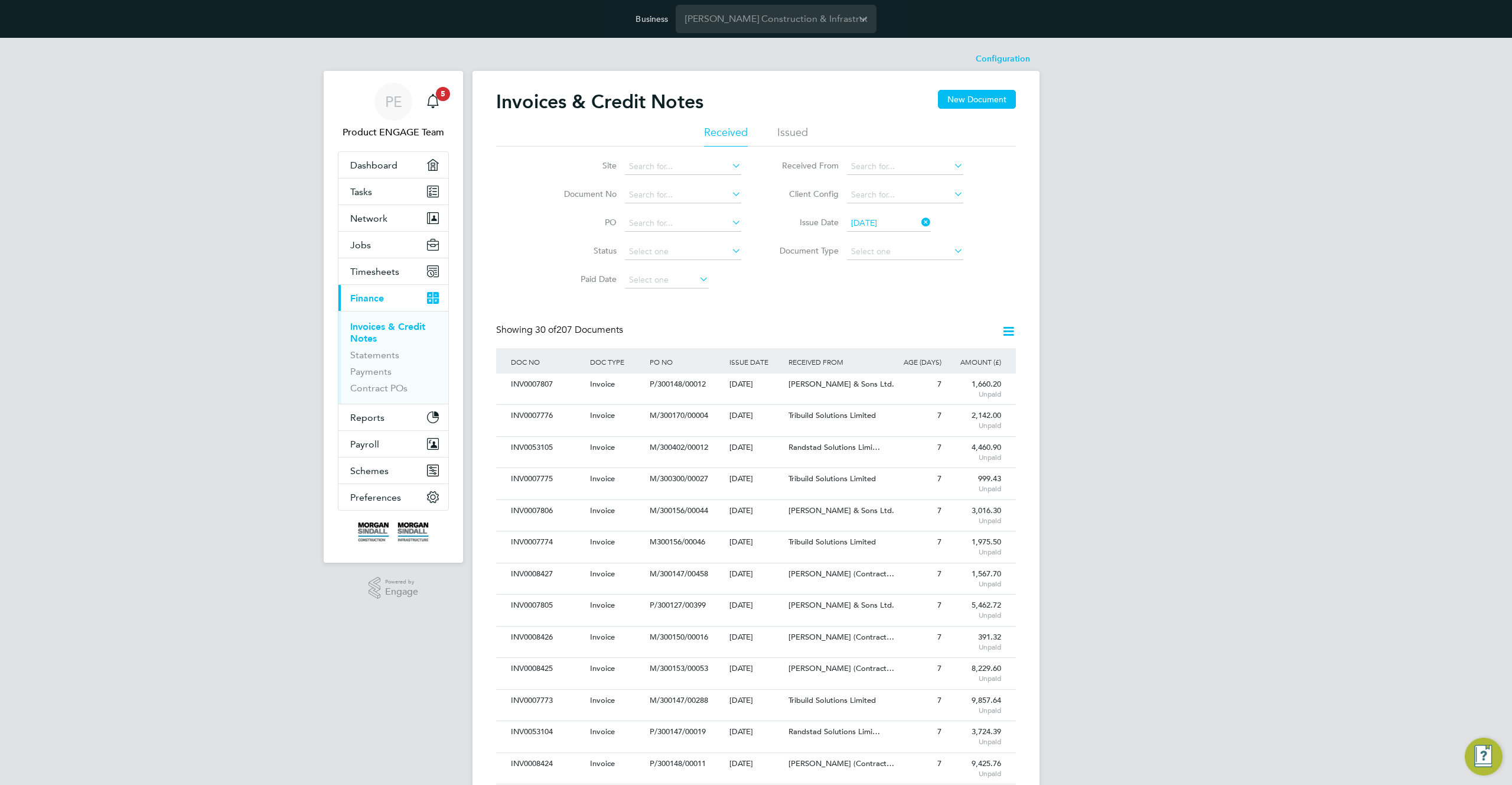
click at [878, 219] on input "[DATE]" at bounding box center [889, 223] width 84 height 16
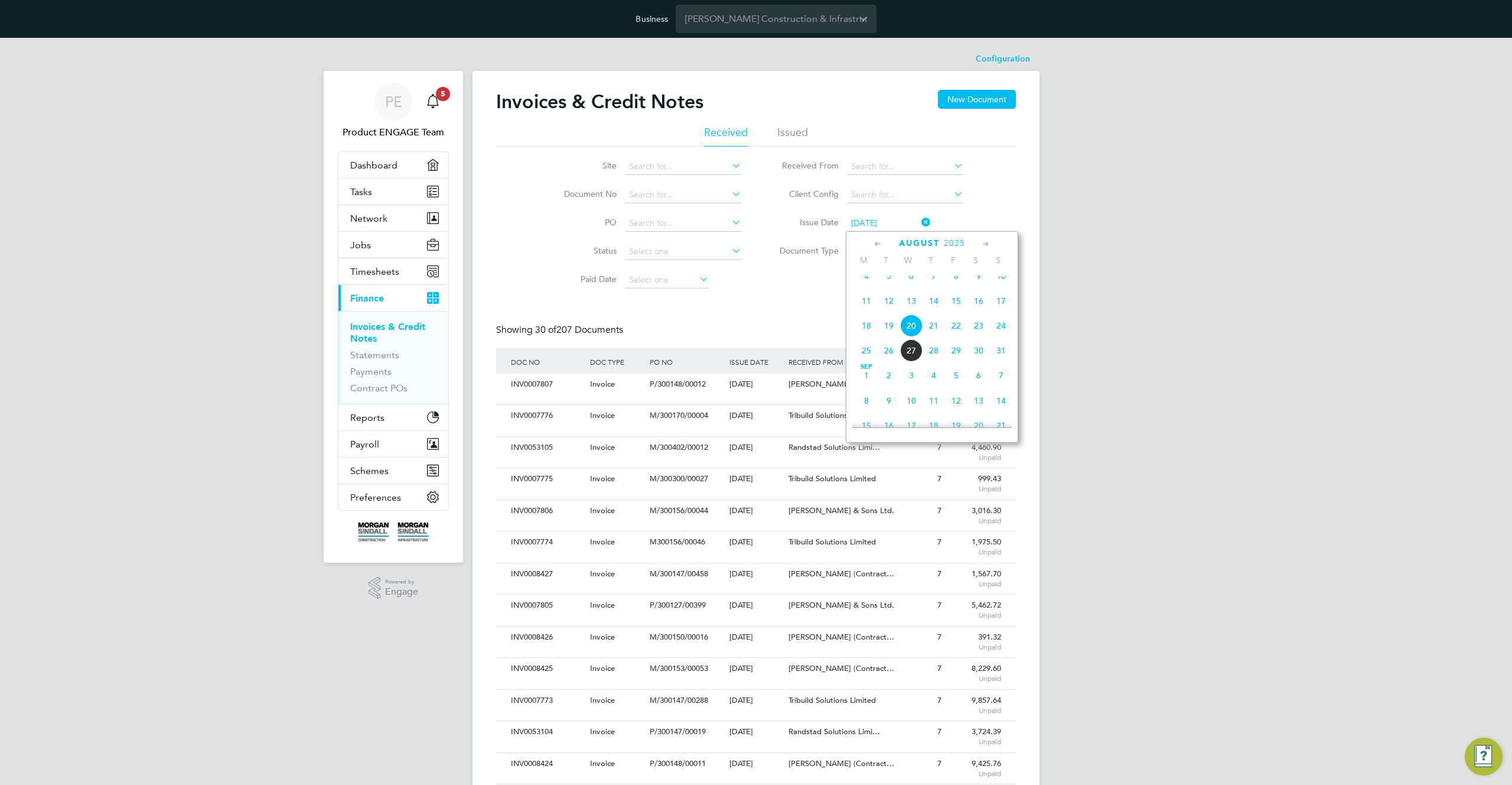
click at [911, 309] on span "13" at bounding box center [911, 301] width 22 height 22
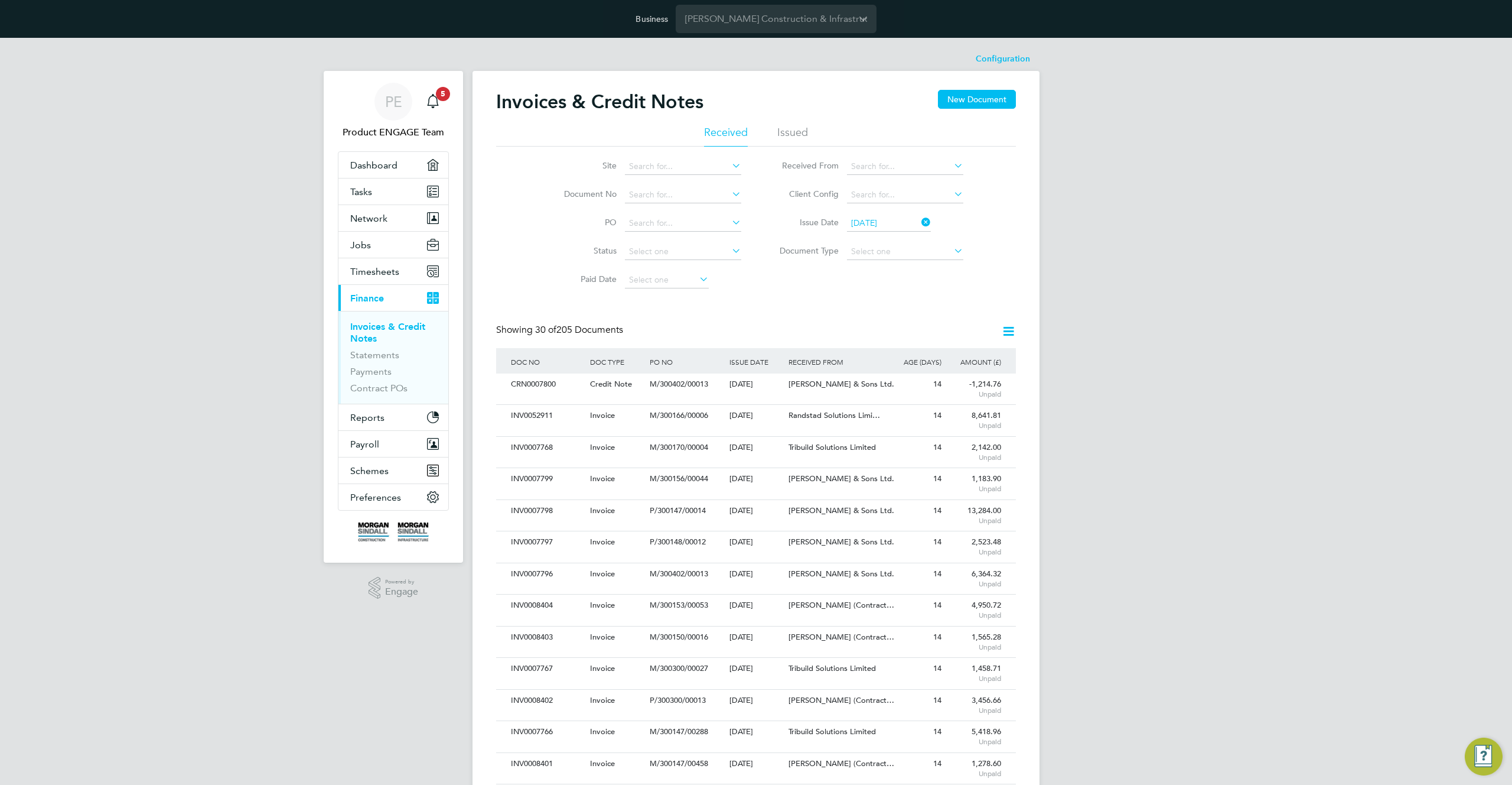
click at [884, 225] on input "[DATE]" at bounding box center [889, 223] width 84 height 16
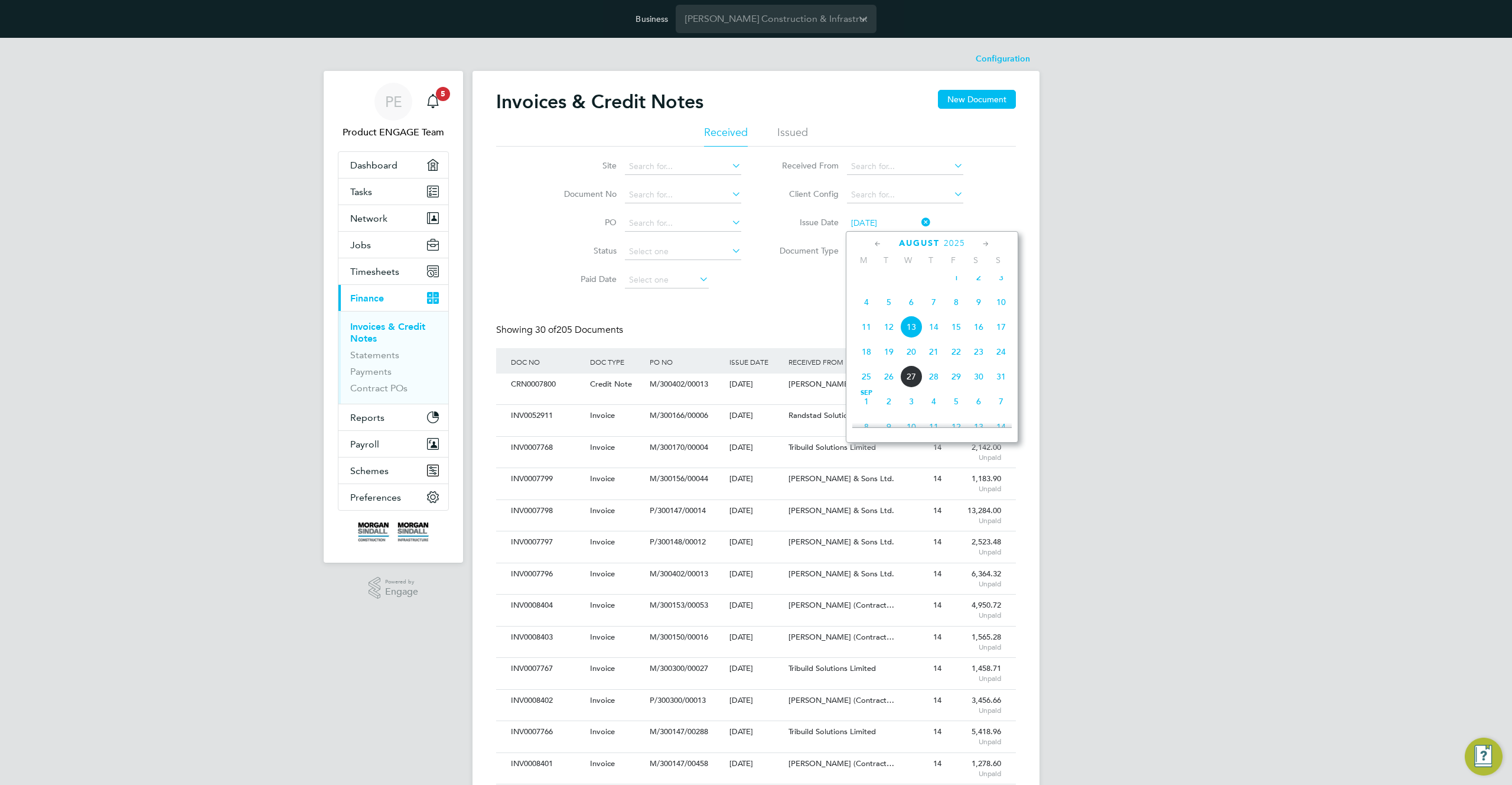
click at [906, 312] on span "6" at bounding box center [911, 301] width 22 height 22
type input "[DATE]"
